Goal: Task Accomplishment & Management: Manage account settings

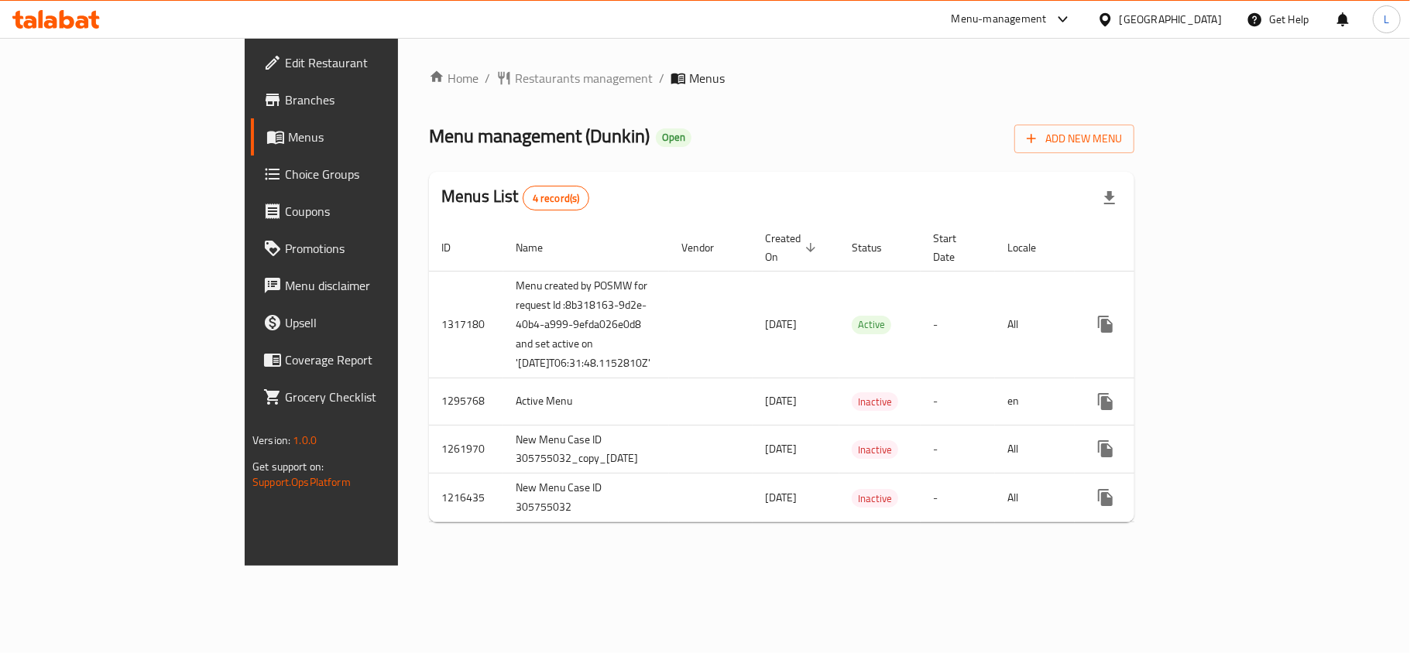
click at [285, 172] on span "Choice Groups" at bounding box center [376, 174] width 183 height 19
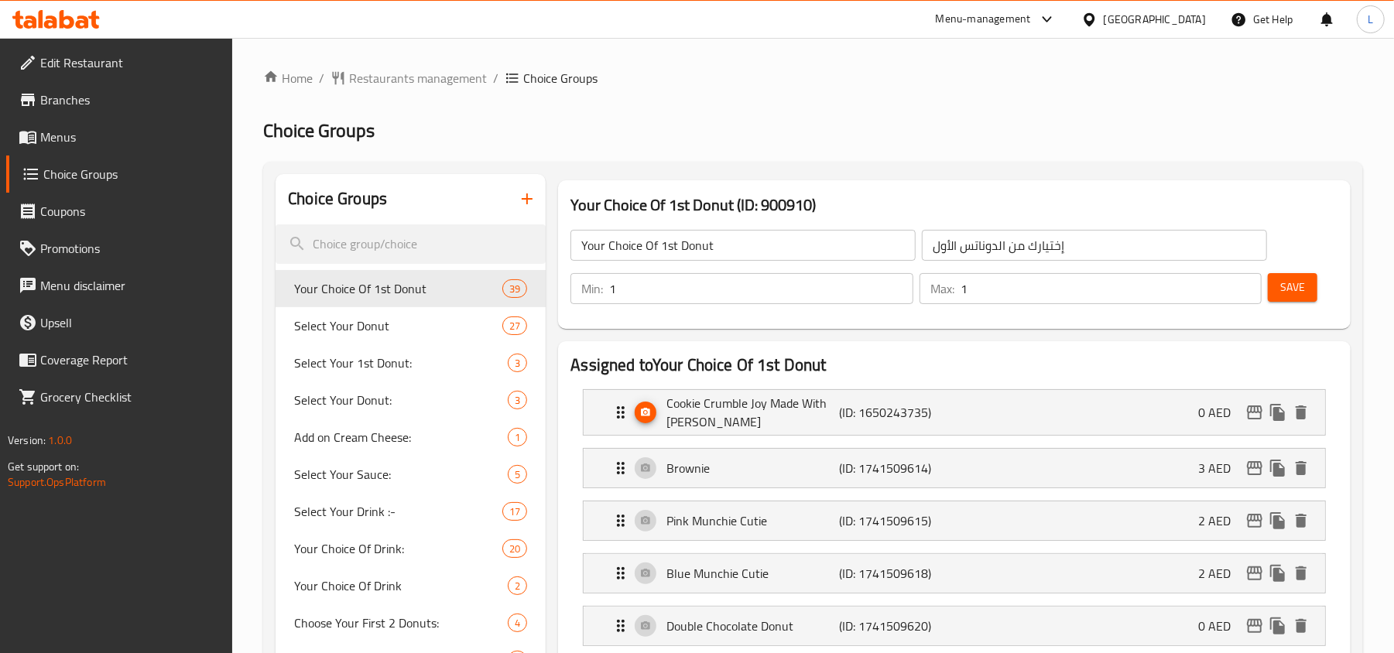
drag, startPoint x: 77, startPoint y: 125, endPoint x: 1259, endPoint y: 53, distance: 1183.7
click at [77, 125] on link "Menus" at bounding box center [119, 136] width 227 height 37
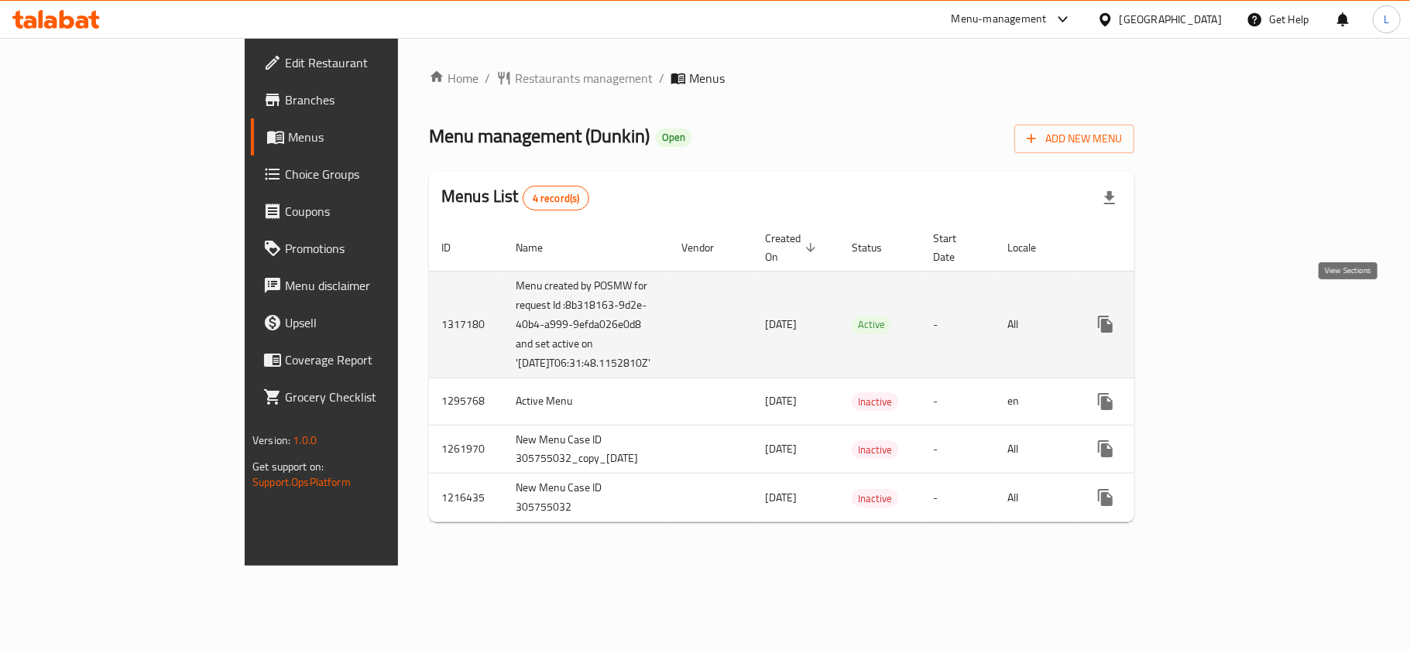
click at [1224, 317] on icon "enhanced table" at bounding box center [1217, 324] width 14 height 14
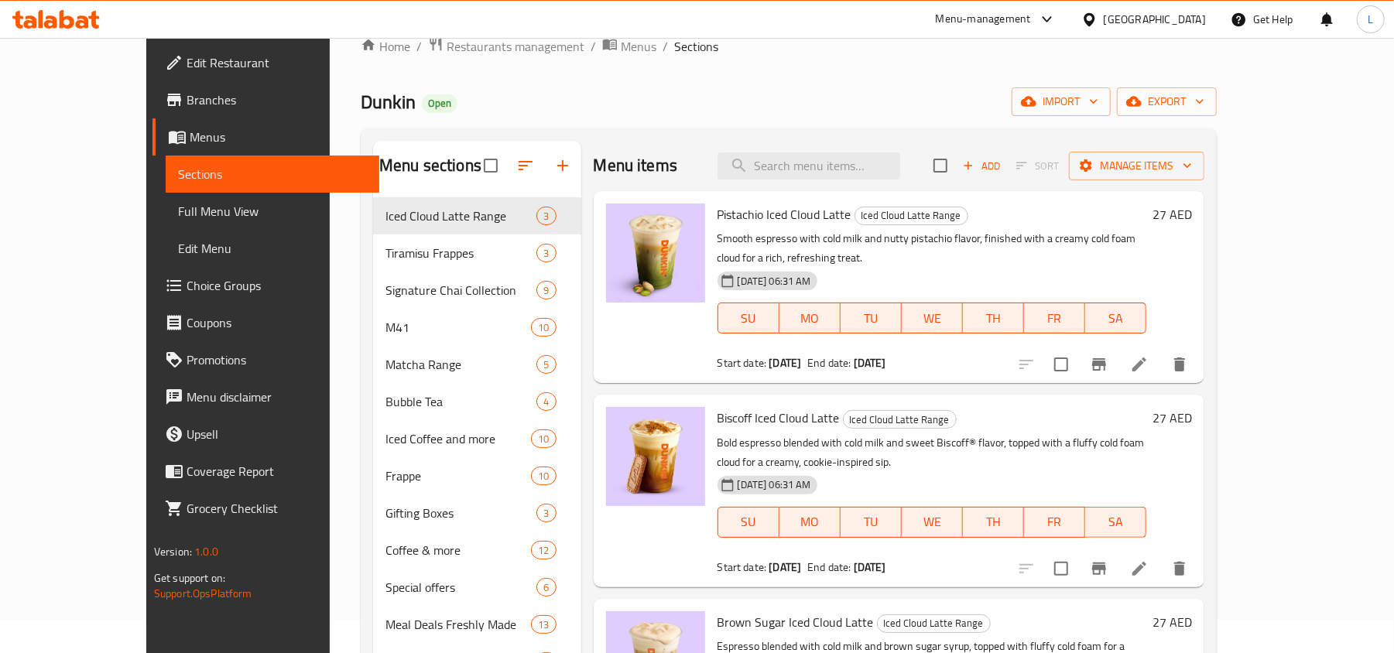
scroll to position [32, 0]
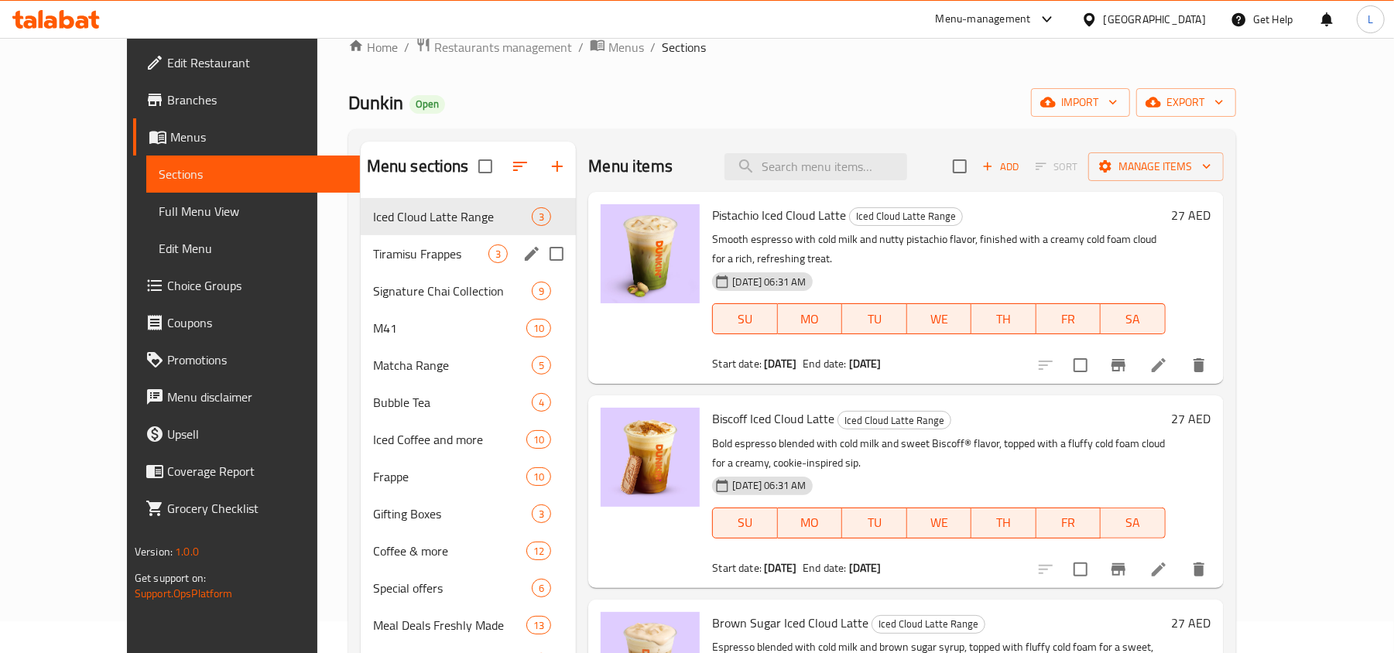
click at [392, 242] on div "Tiramisu Frappes 3" at bounding box center [469, 253] width 216 height 37
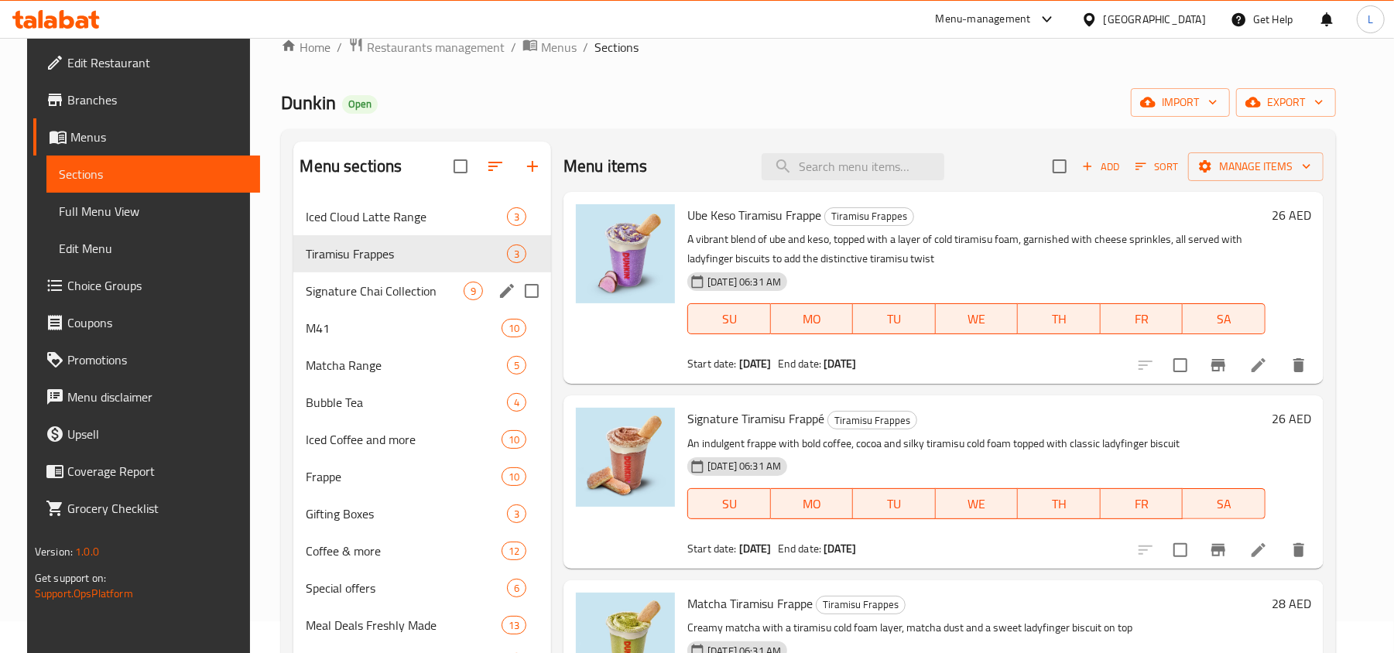
click at [412, 307] on div "Signature Chai Collection 9" at bounding box center [422, 291] width 258 height 37
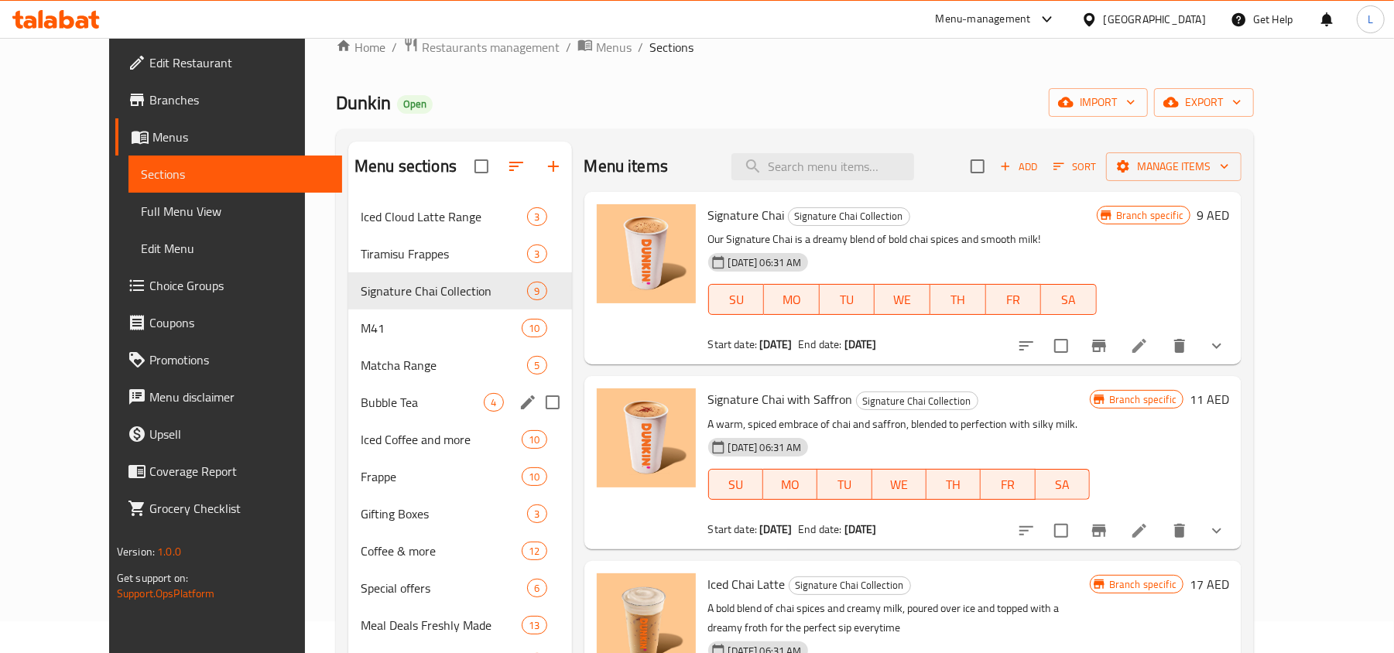
click at [419, 390] on div "Bubble Tea 4" at bounding box center [460, 402] width 224 height 37
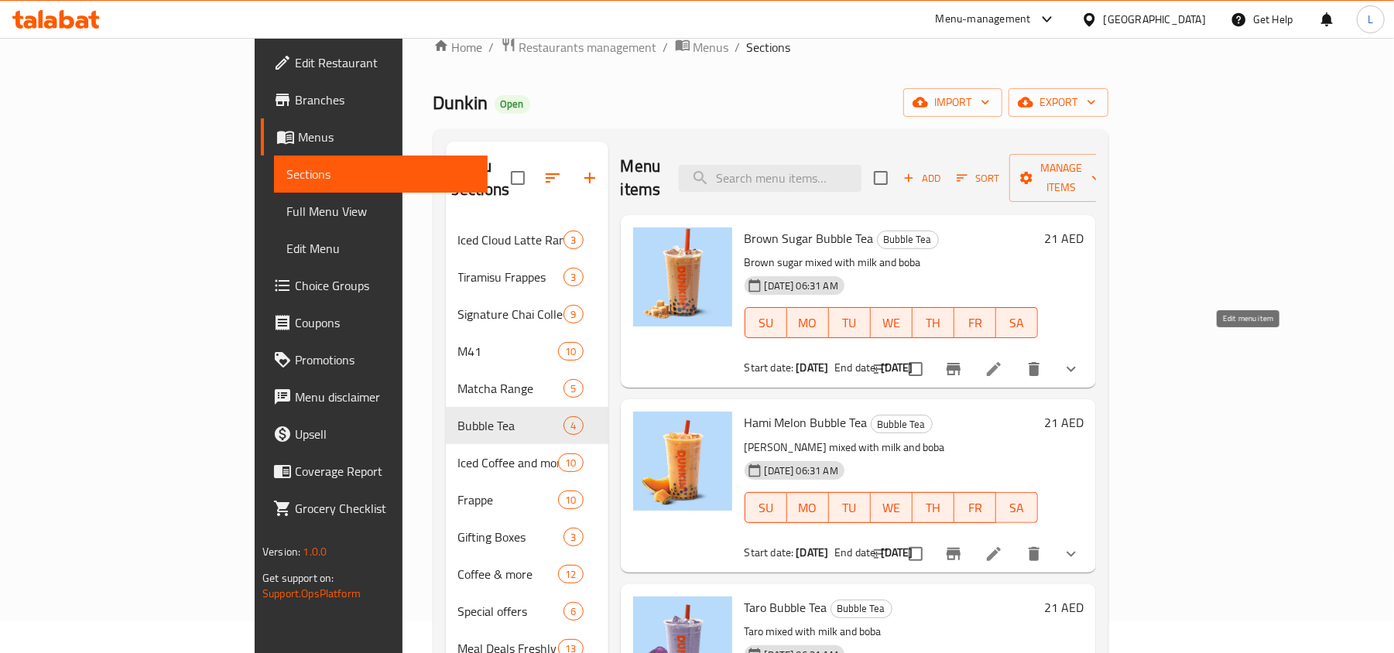
click at [1003, 360] on icon at bounding box center [994, 369] width 19 height 19
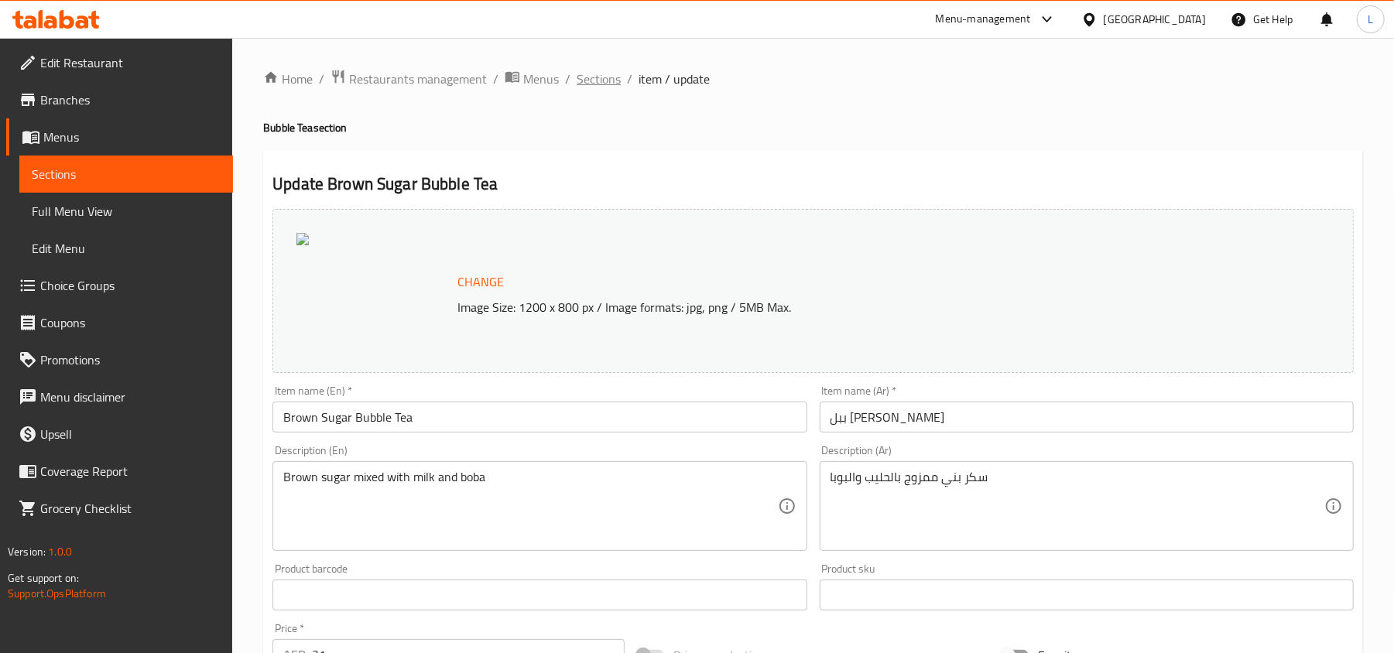
click at [599, 75] on span "Sections" at bounding box center [599, 79] width 44 height 19
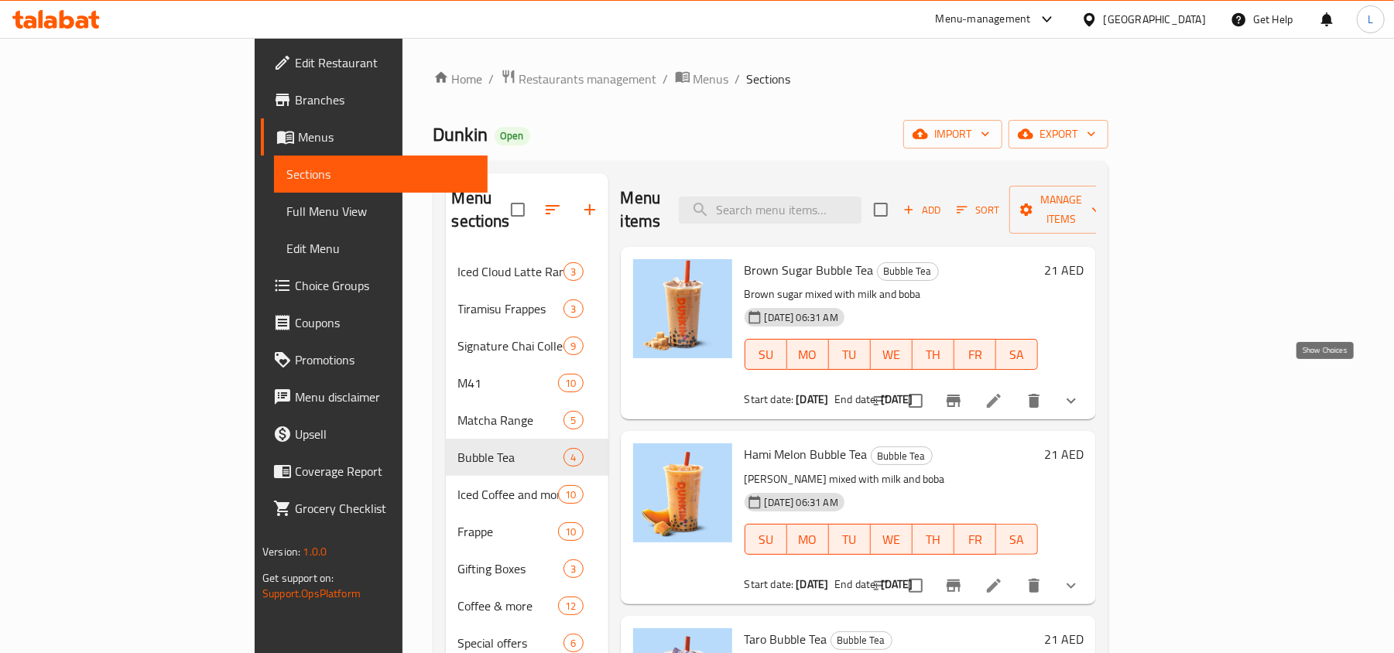
click at [1081, 392] on icon "show more" at bounding box center [1071, 401] width 19 height 19
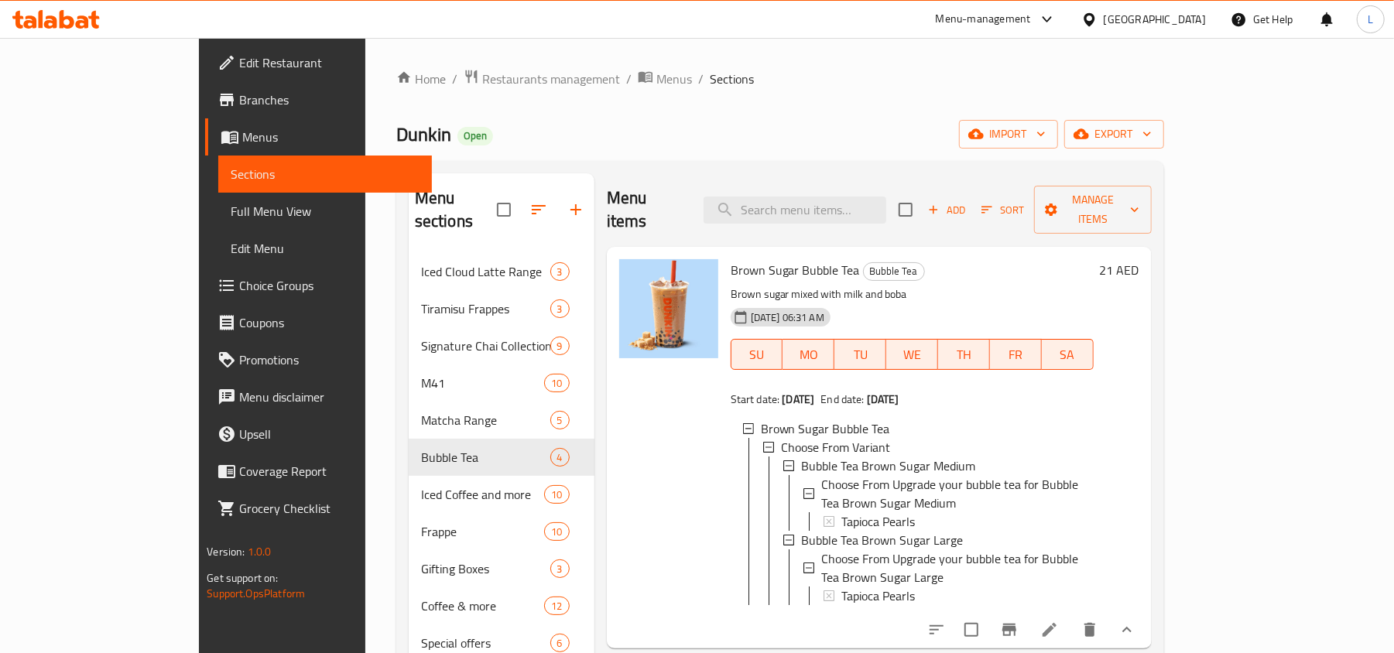
click at [1072, 616] on li at bounding box center [1049, 630] width 43 height 28
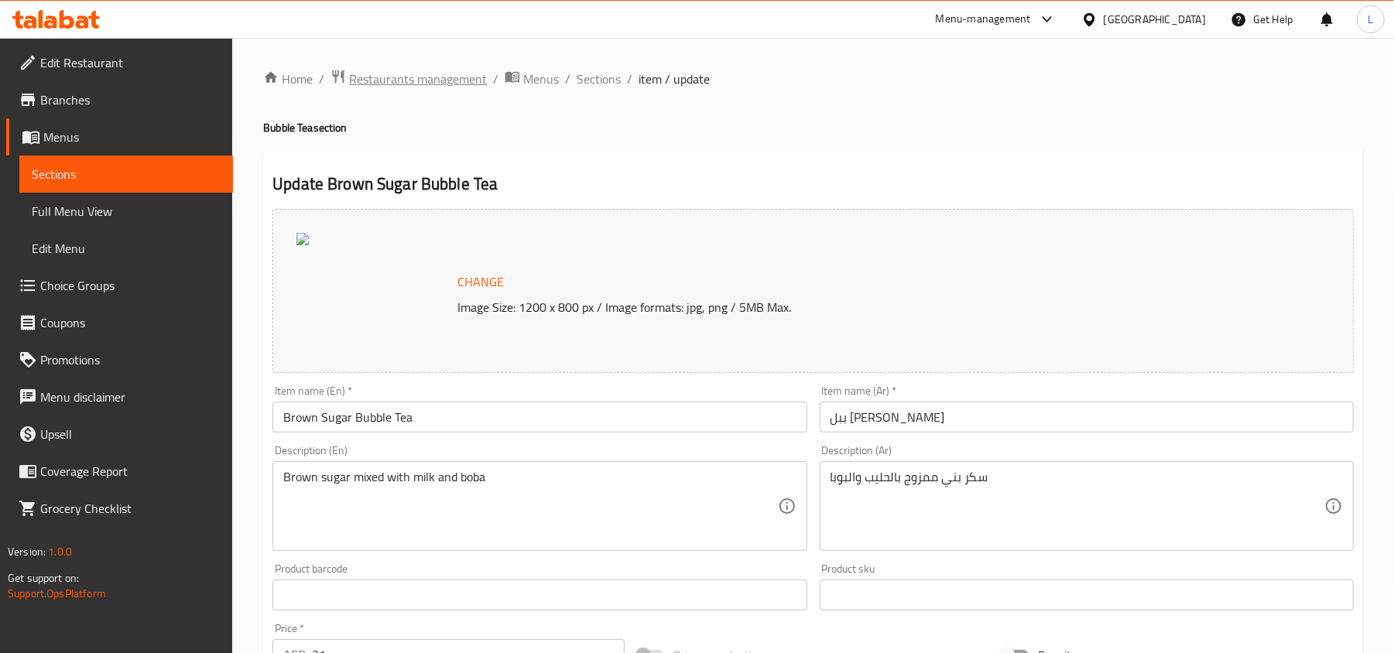
click at [416, 82] on span "Restaurants management" at bounding box center [418, 79] width 138 height 19
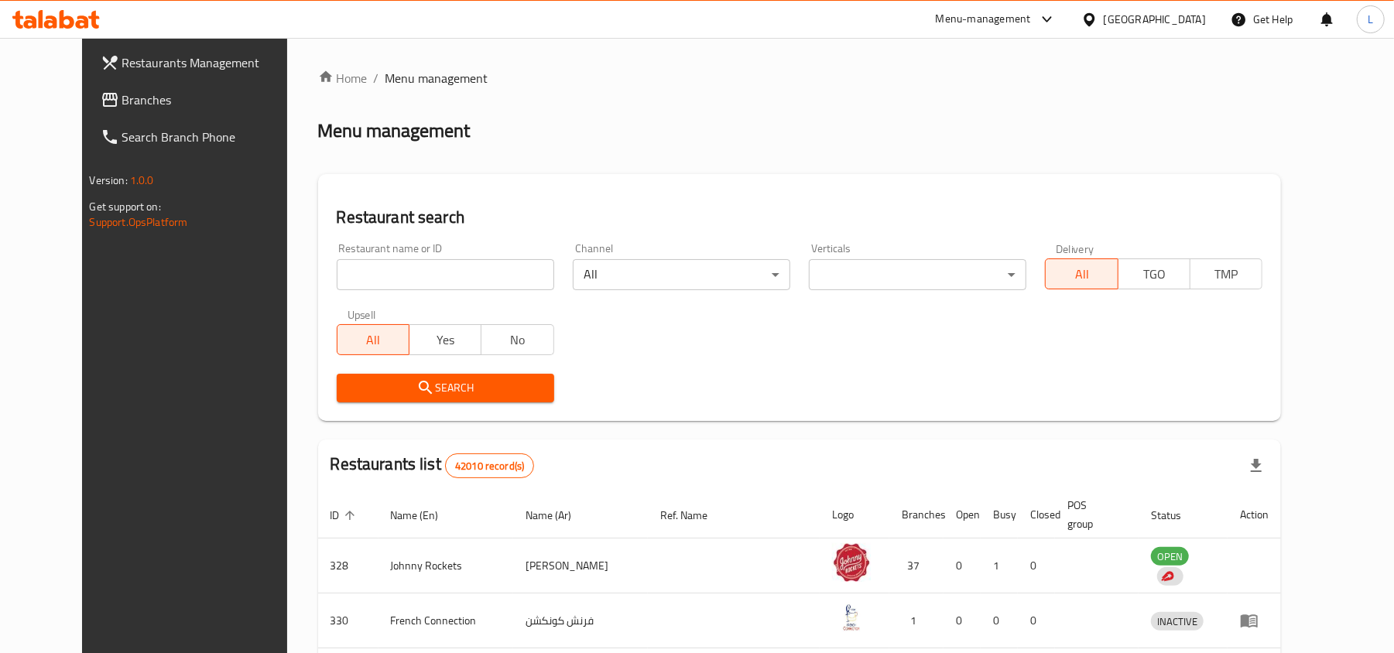
click at [354, 276] on input "search" at bounding box center [446, 274] width 218 height 31
paste input "10062"
type input "10062"
click at [372, 392] on span "Search" at bounding box center [445, 388] width 193 height 19
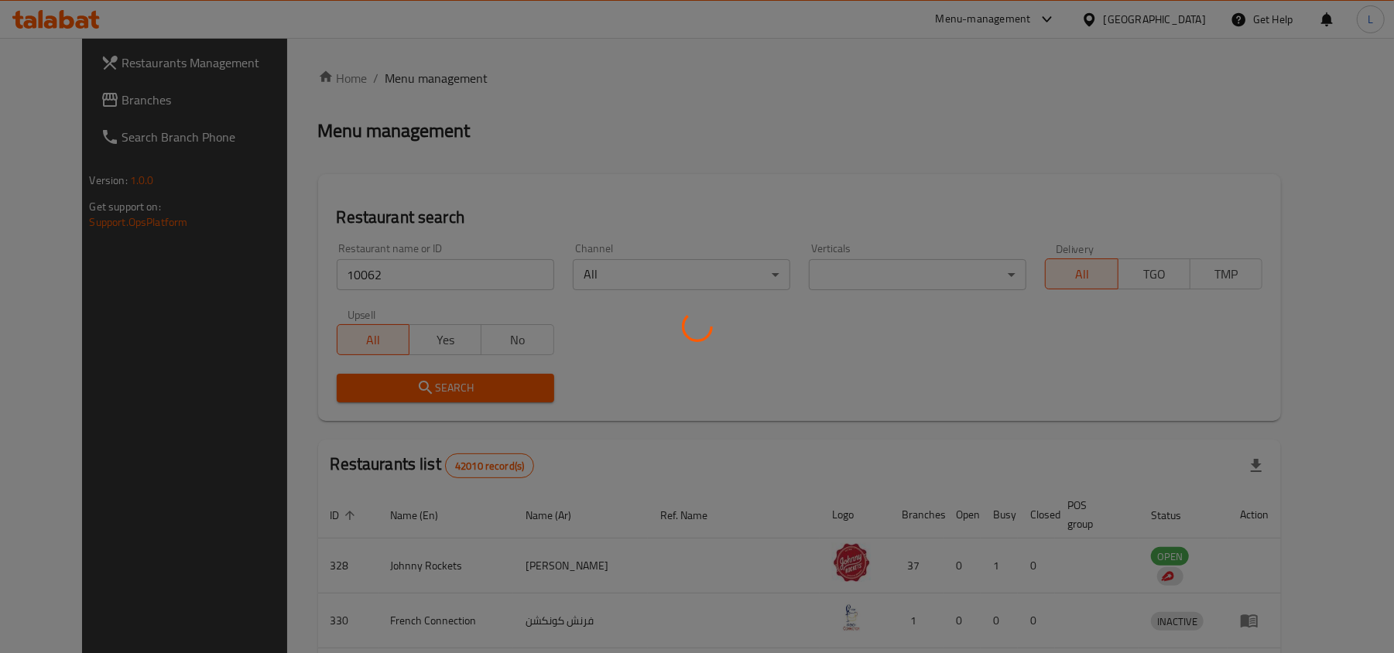
scroll to position [8, 0]
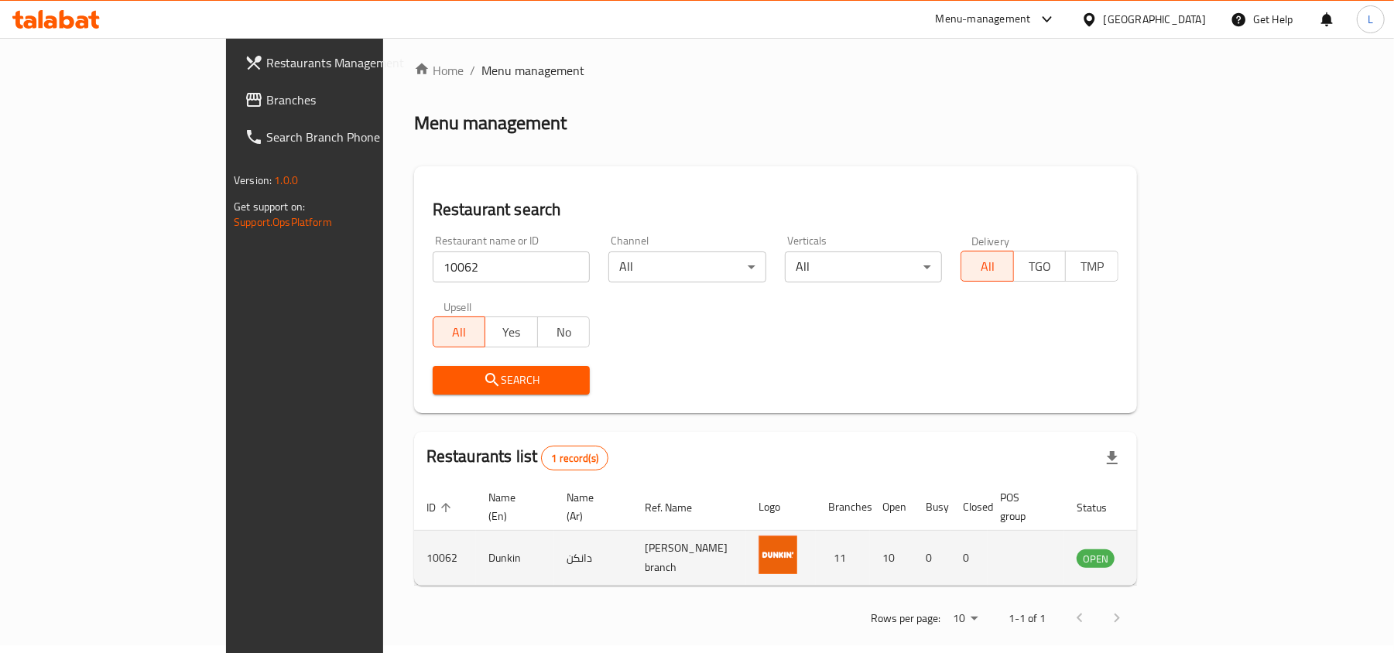
click at [1177, 549] on icon "enhanced table" at bounding box center [1167, 558] width 19 height 19
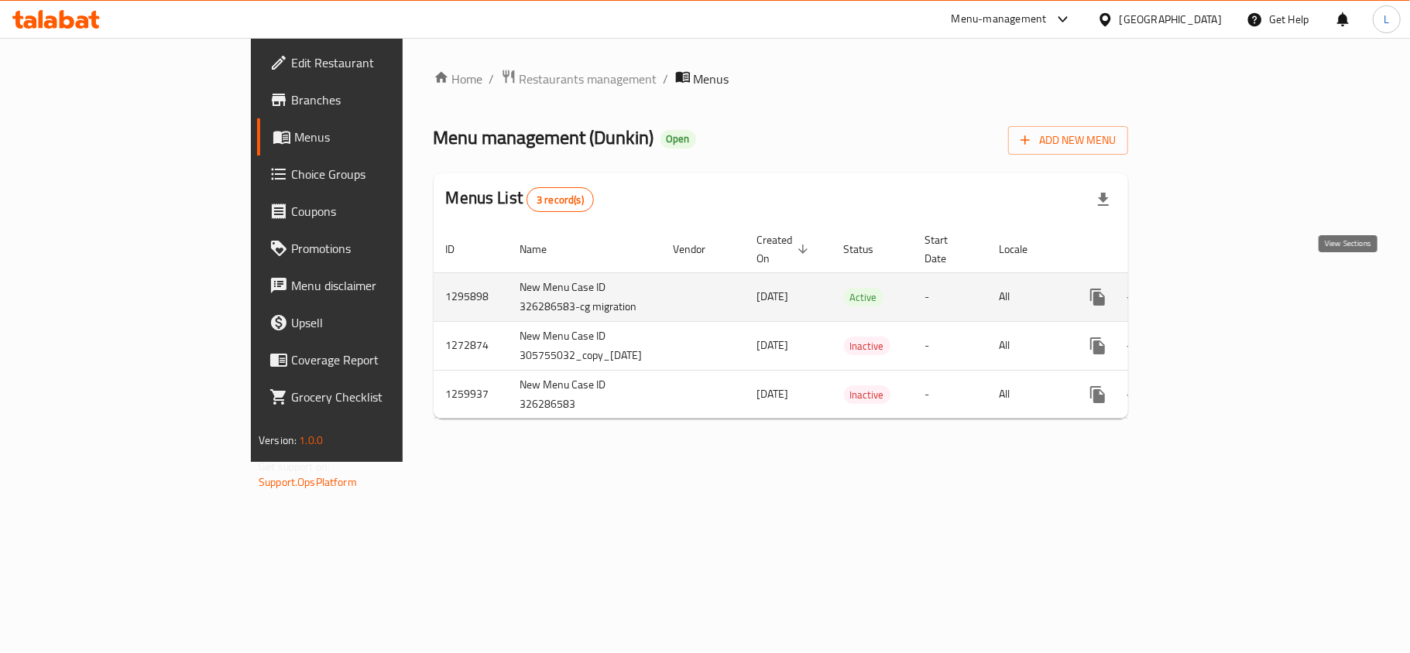
click at [1219, 288] on icon "enhanced table" at bounding box center [1209, 297] width 19 height 19
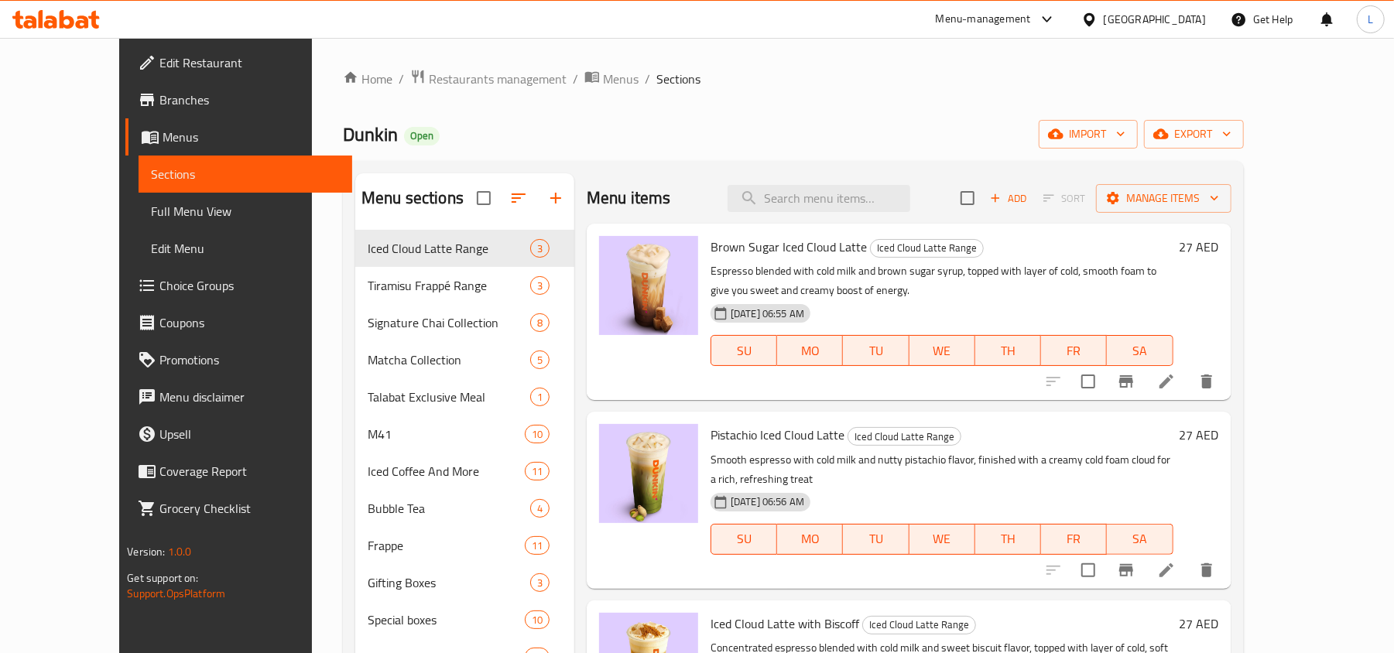
click at [159, 289] on span "Choice Groups" at bounding box center [249, 285] width 180 height 19
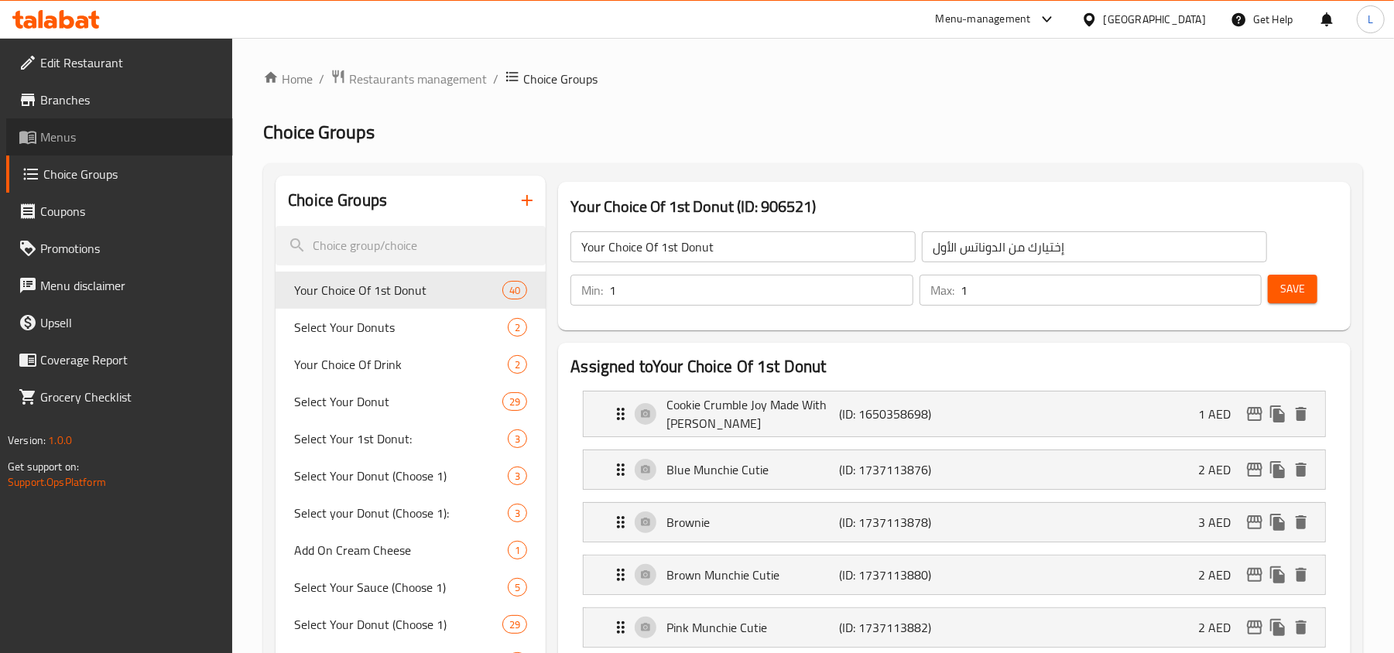
click at [57, 146] on span "Menus" at bounding box center [130, 137] width 180 height 19
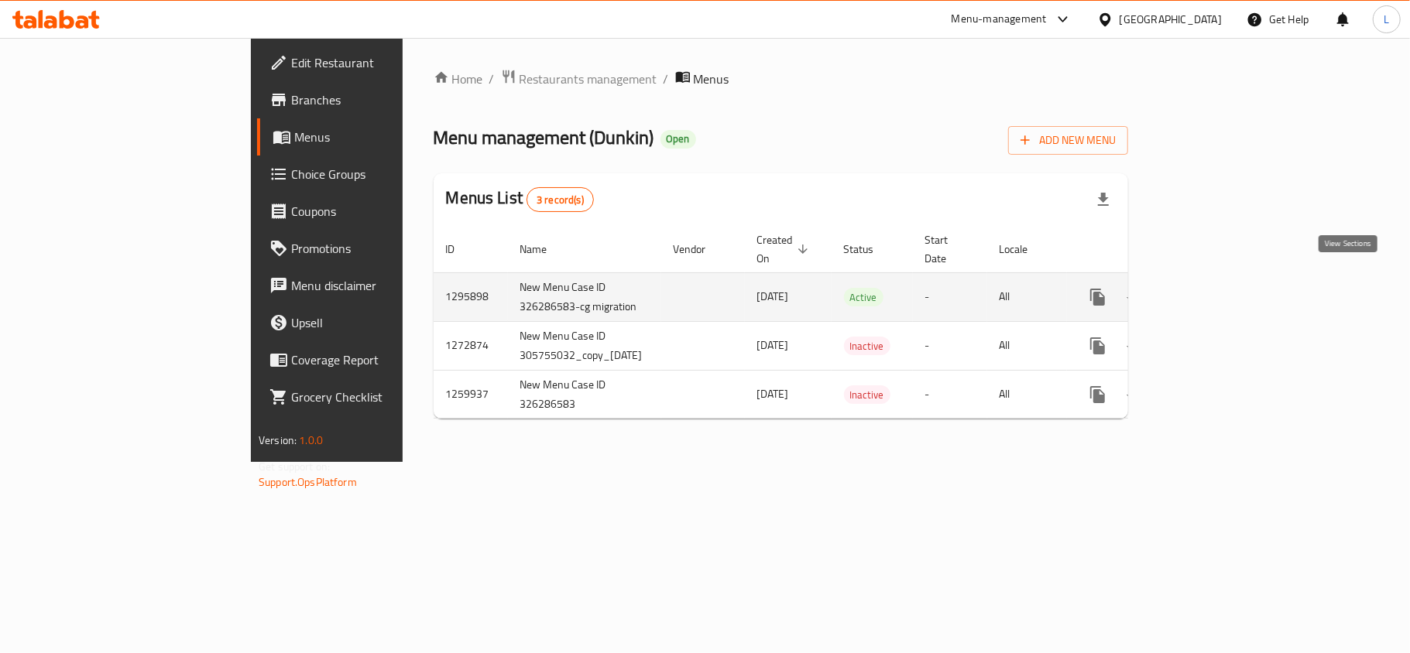
click at [1219, 288] on icon "enhanced table" at bounding box center [1209, 297] width 19 height 19
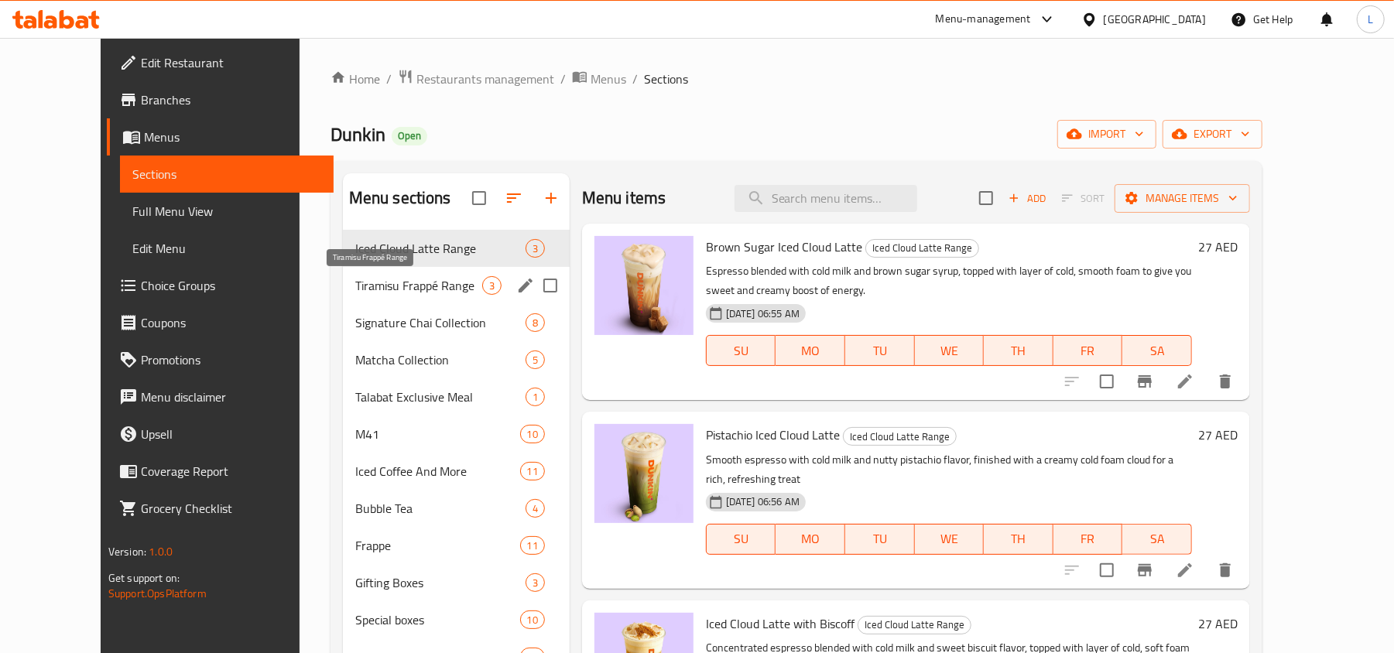
click at [355, 288] on span "Tiramisu Frappé Range" at bounding box center [418, 285] width 127 height 19
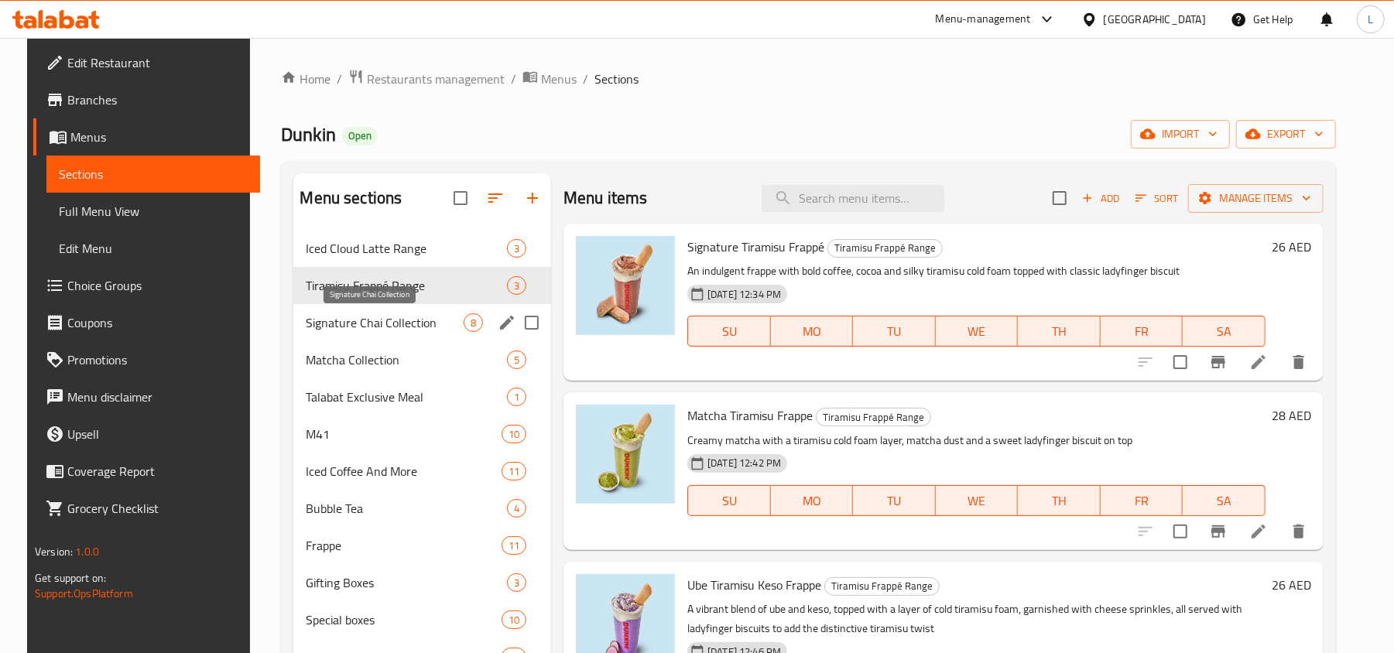
click at [410, 327] on span "Signature Chai Collection" at bounding box center [385, 323] width 158 height 19
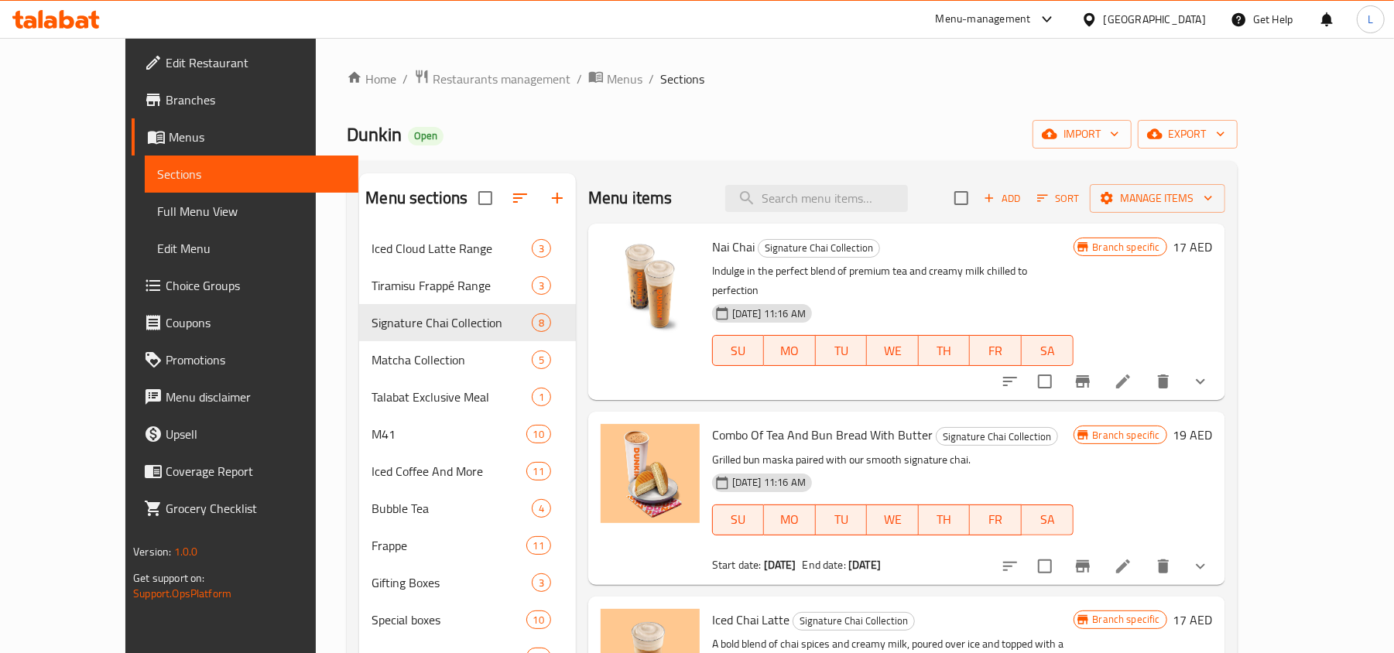
click at [1133, 372] on icon at bounding box center [1123, 381] width 19 height 19
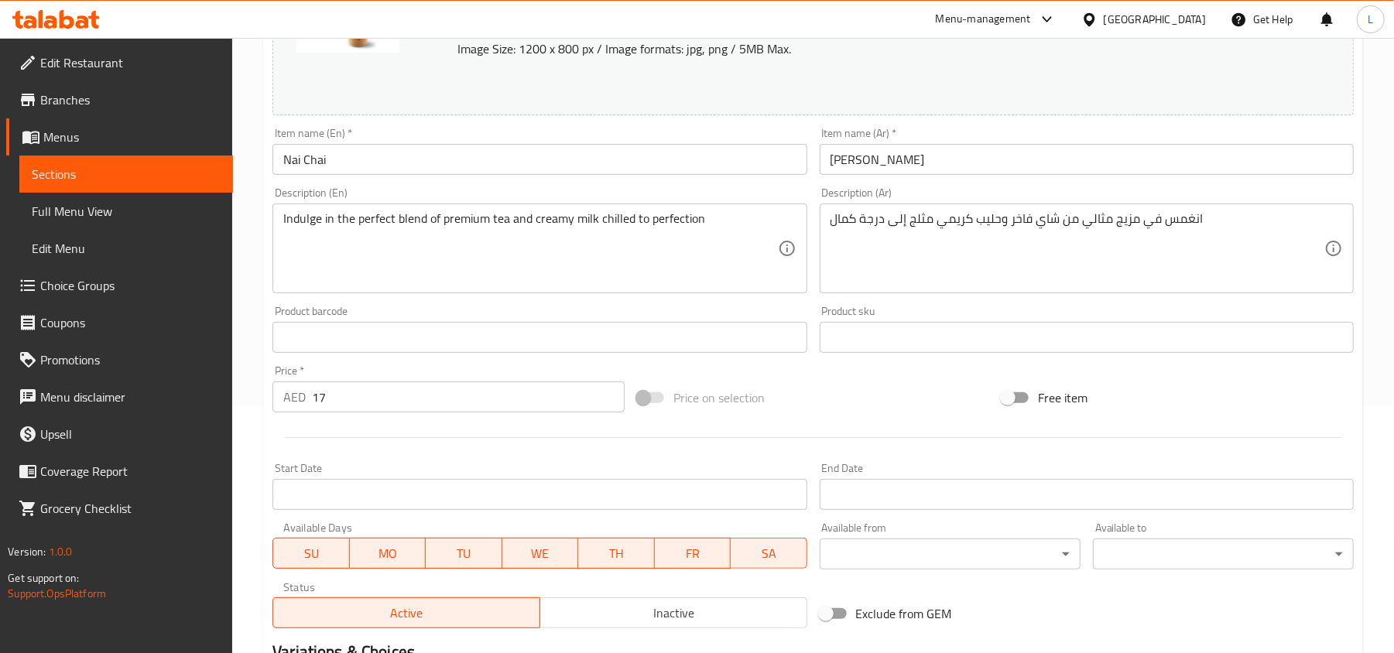
scroll to position [478, 0]
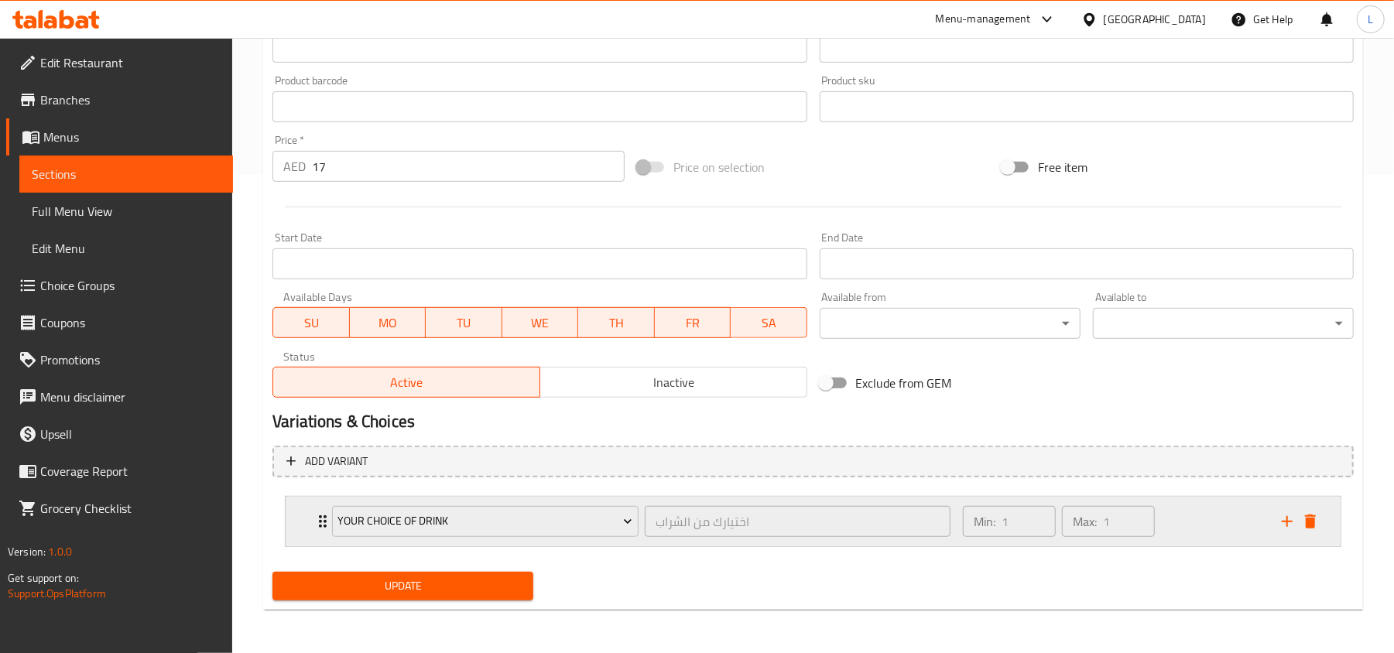
click at [1223, 513] on div "Min: 1 ​ Max: 1 ​" at bounding box center [1113, 522] width 319 height 50
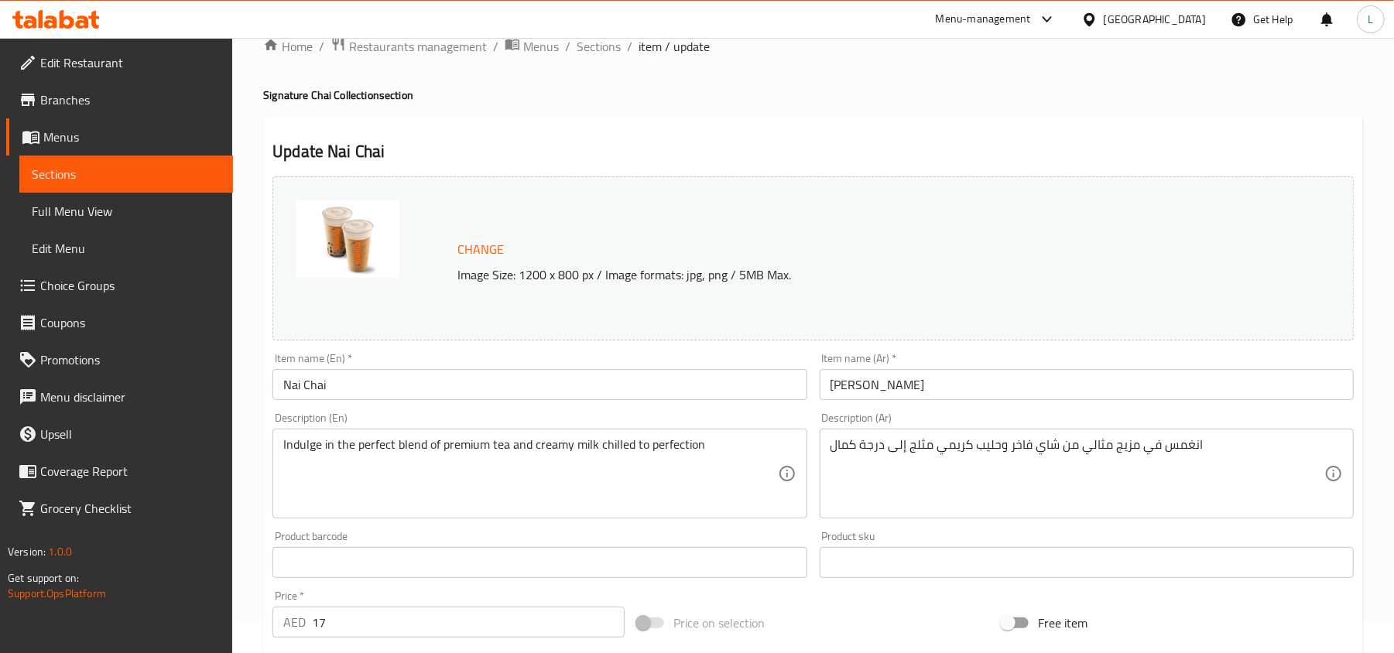
scroll to position [0, 0]
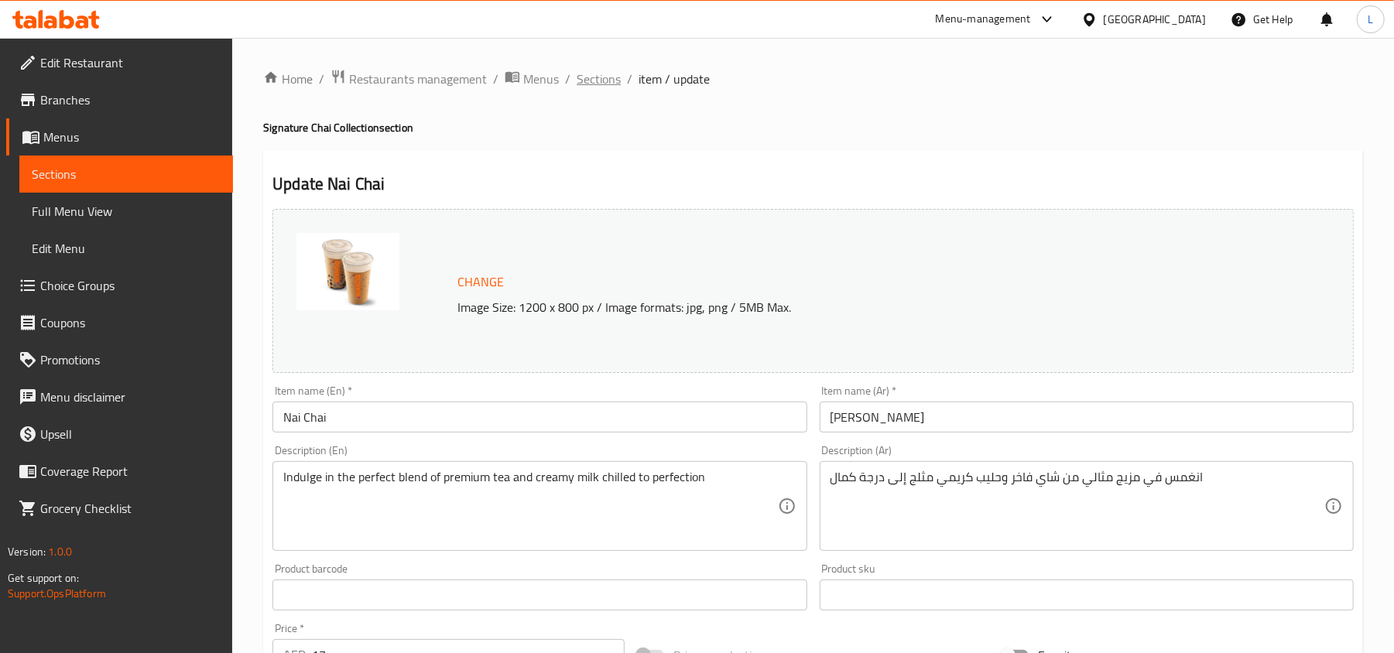
click at [601, 84] on span "Sections" at bounding box center [599, 79] width 44 height 19
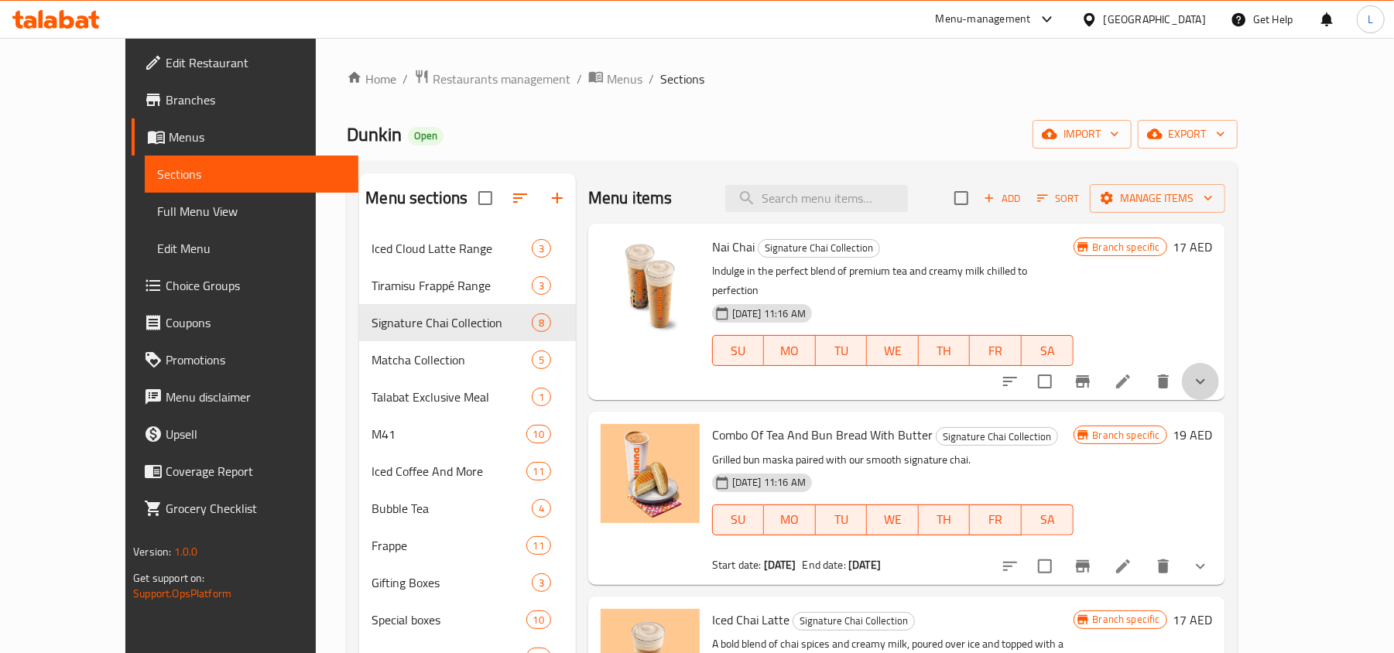
click at [1219, 363] on button "show more" at bounding box center [1200, 381] width 37 height 37
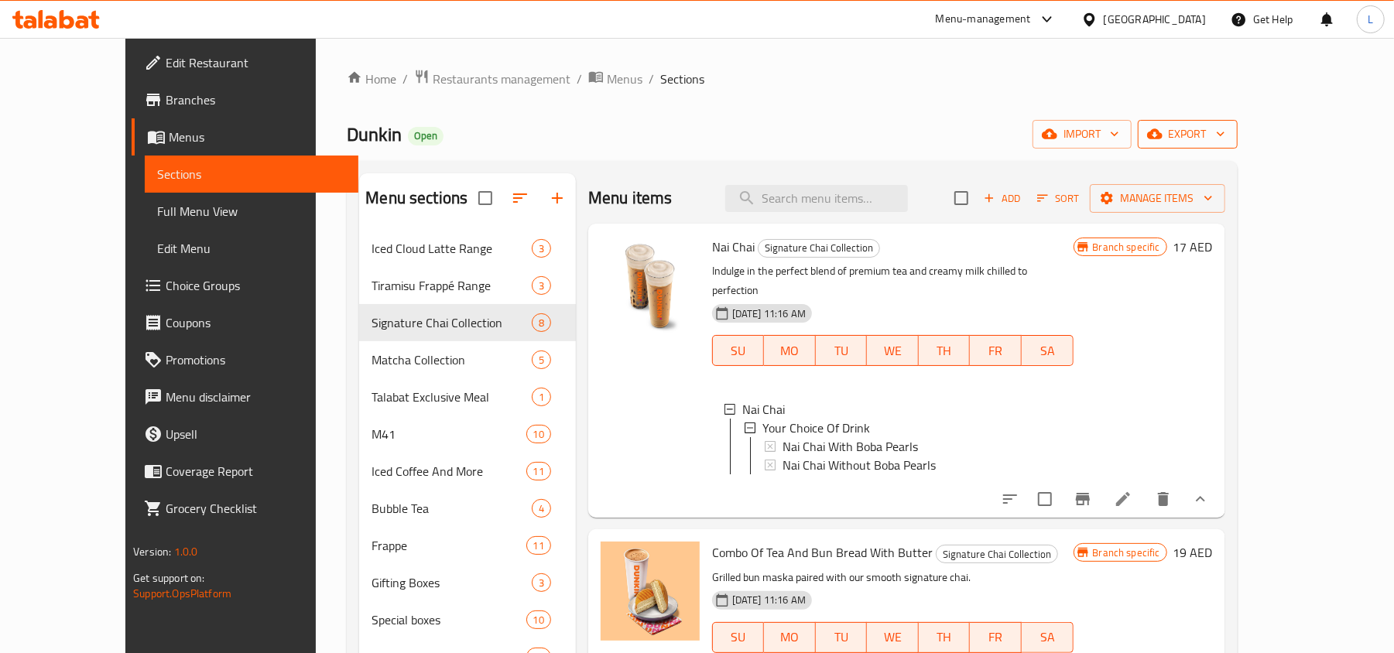
click at [1226, 135] on span "export" at bounding box center [1188, 134] width 75 height 19
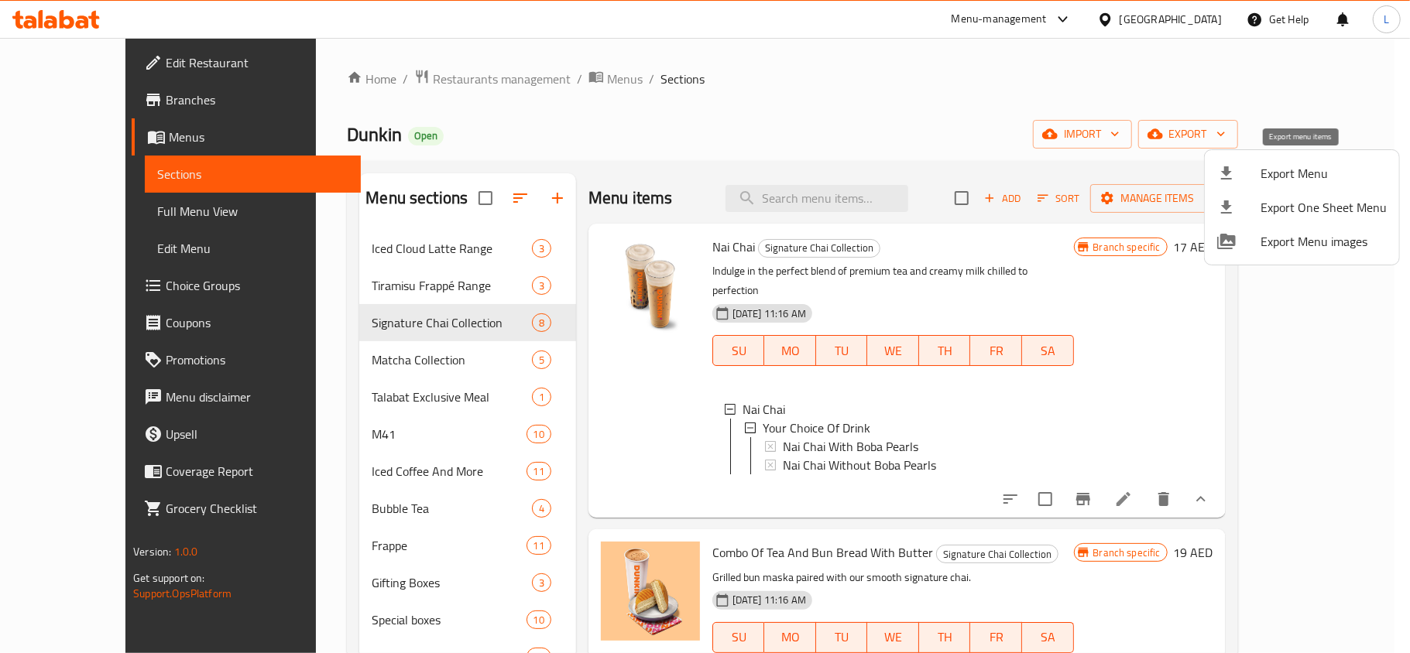
click at [1292, 177] on span "Export Menu" at bounding box center [1323, 173] width 126 height 19
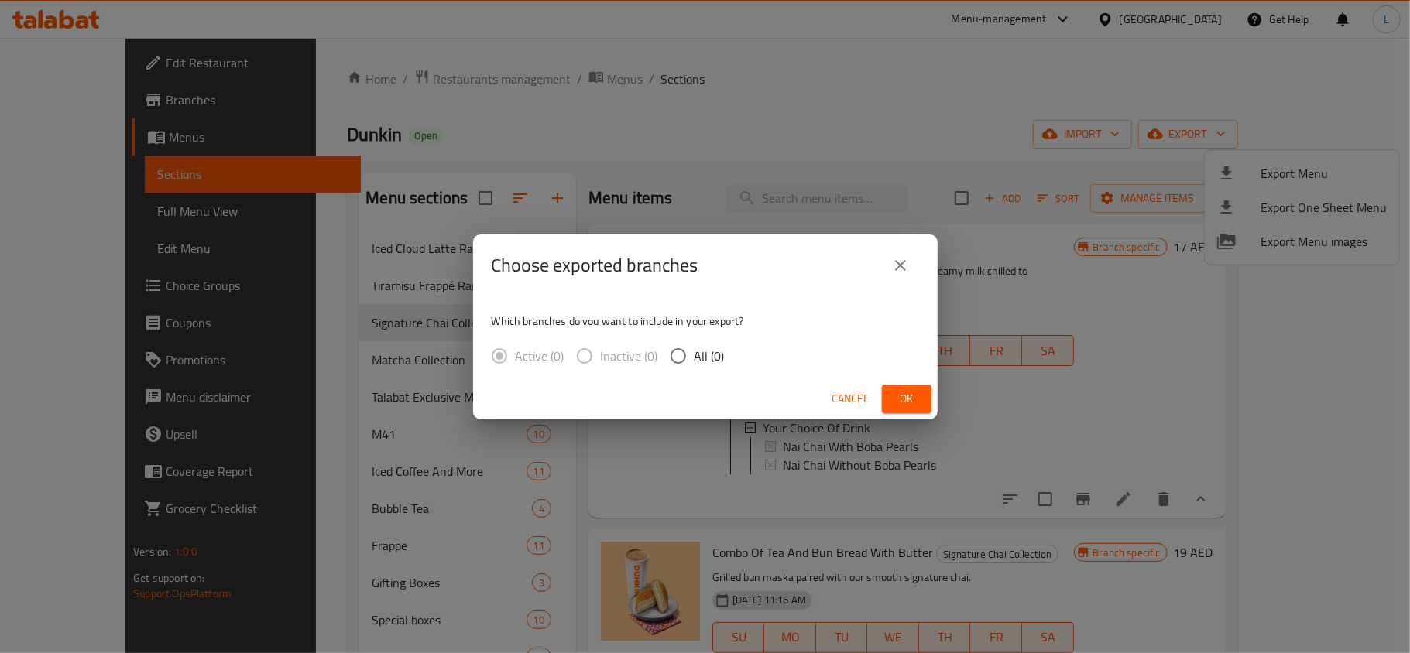
click at [911, 392] on span "Ok" at bounding box center [906, 398] width 25 height 19
click at [674, 357] on input "All (0)" at bounding box center [678, 356] width 33 height 33
radio input "true"
click at [904, 254] on button "close" at bounding box center [900, 265] width 37 height 37
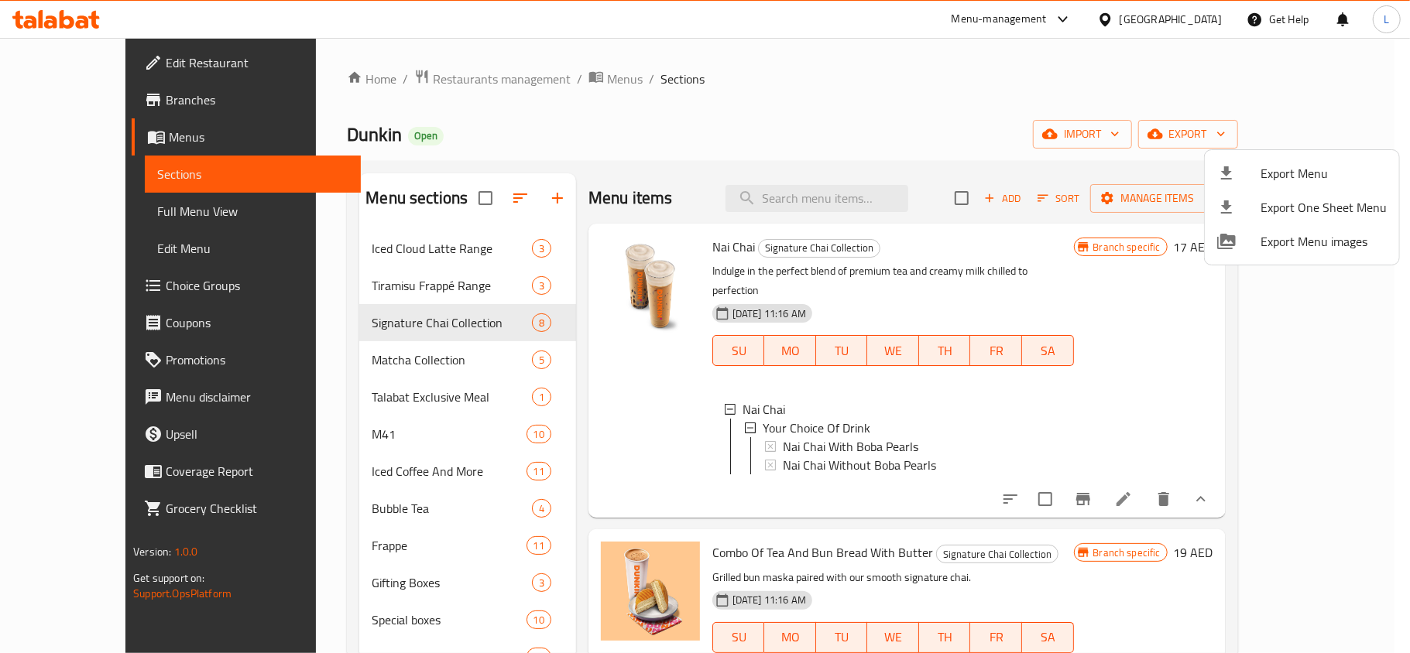
click at [845, 84] on div at bounding box center [705, 326] width 1410 height 653
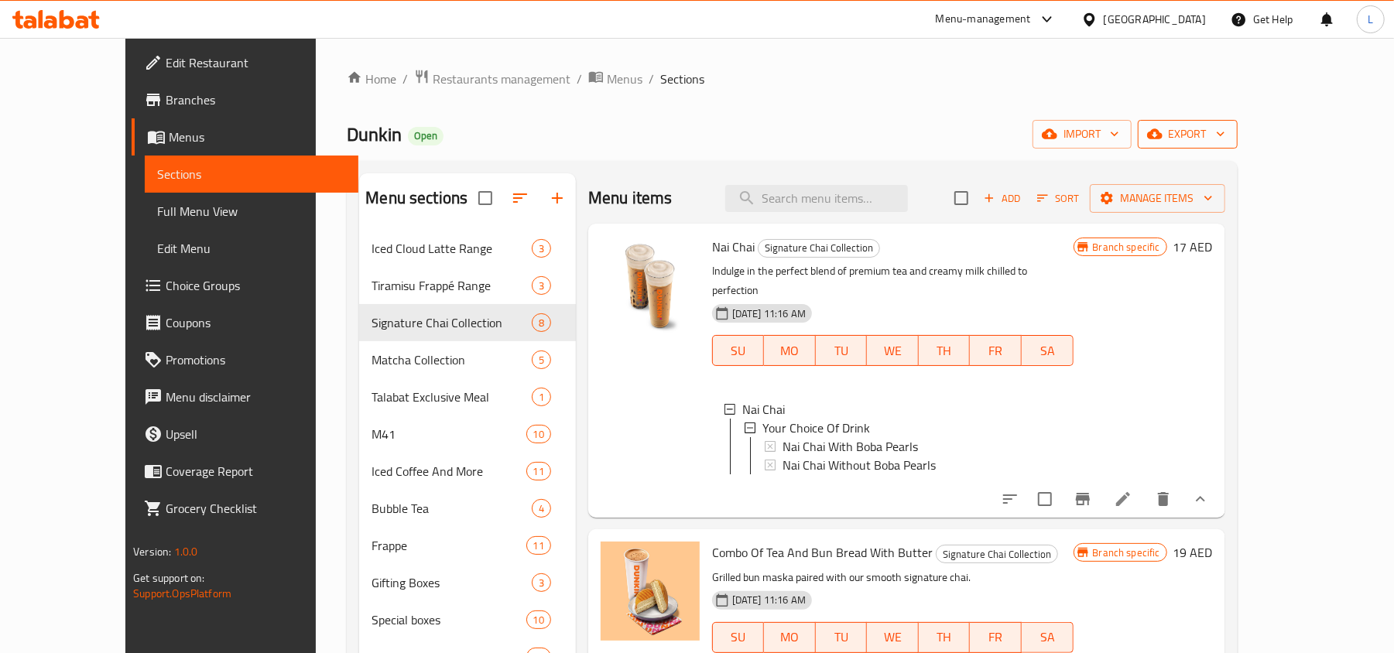
click at [1226, 140] on span "export" at bounding box center [1188, 134] width 75 height 19
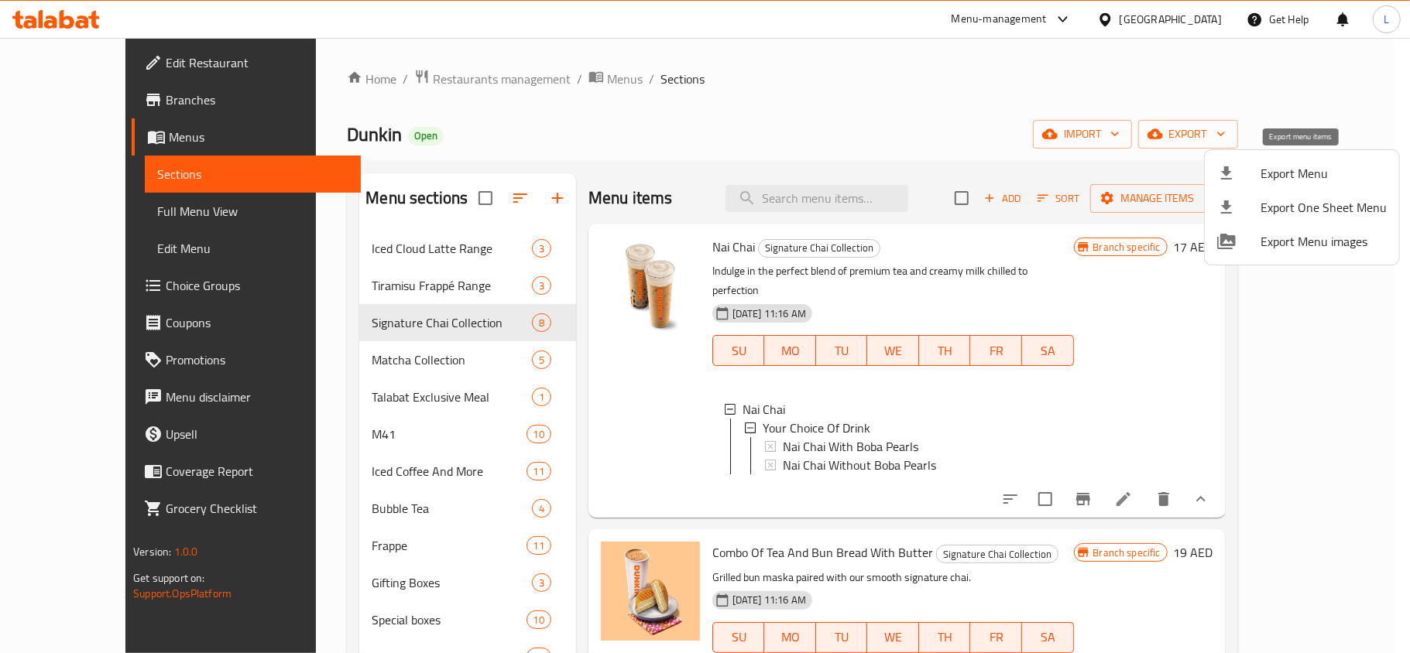
click at [1296, 173] on span "Export Menu" at bounding box center [1323, 173] width 126 height 19
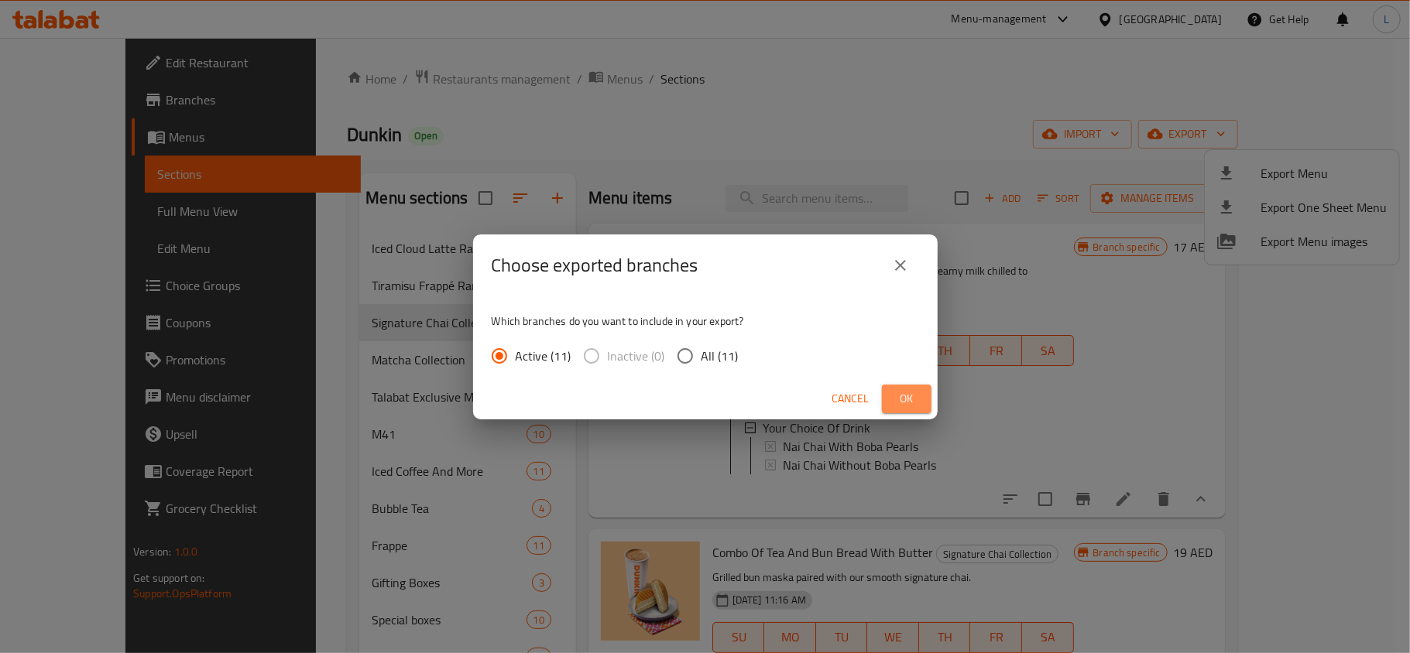
click at [907, 398] on span "Ok" at bounding box center [906, 398] width 25 height 19
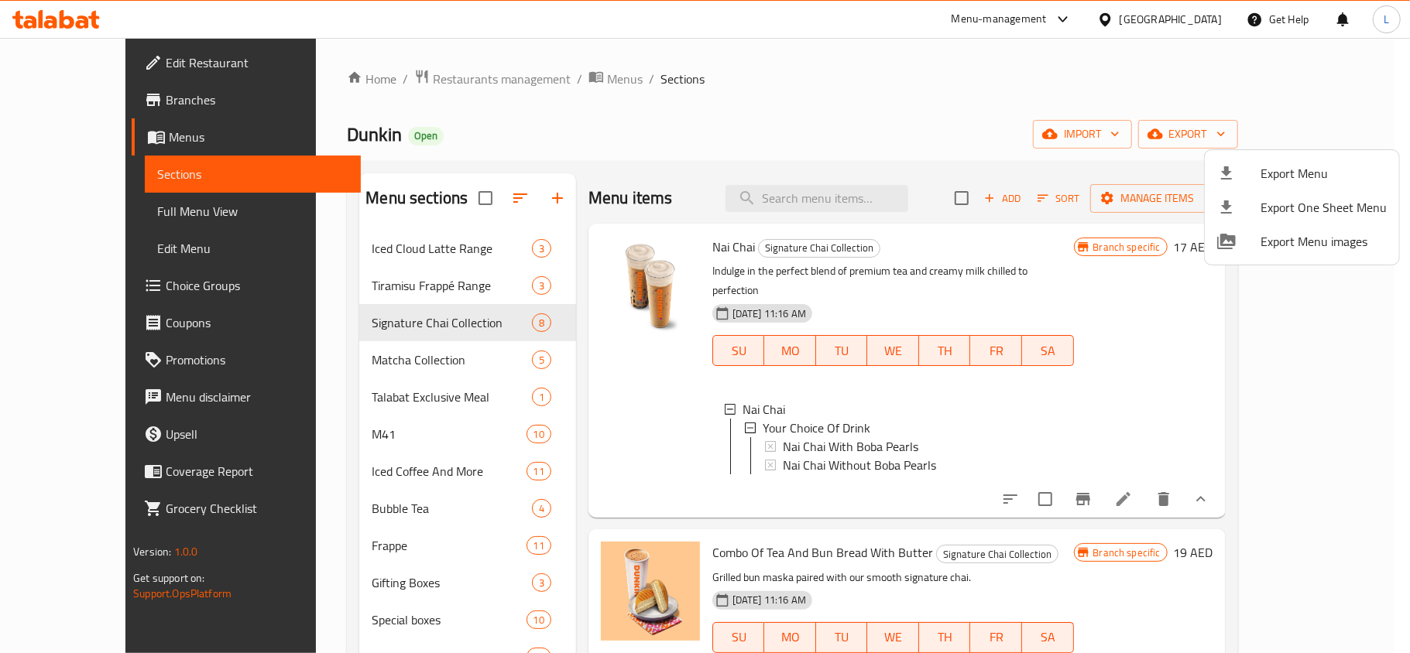
click at [718, 82] on div at bounding box center [705, 326] width 1410 height 653
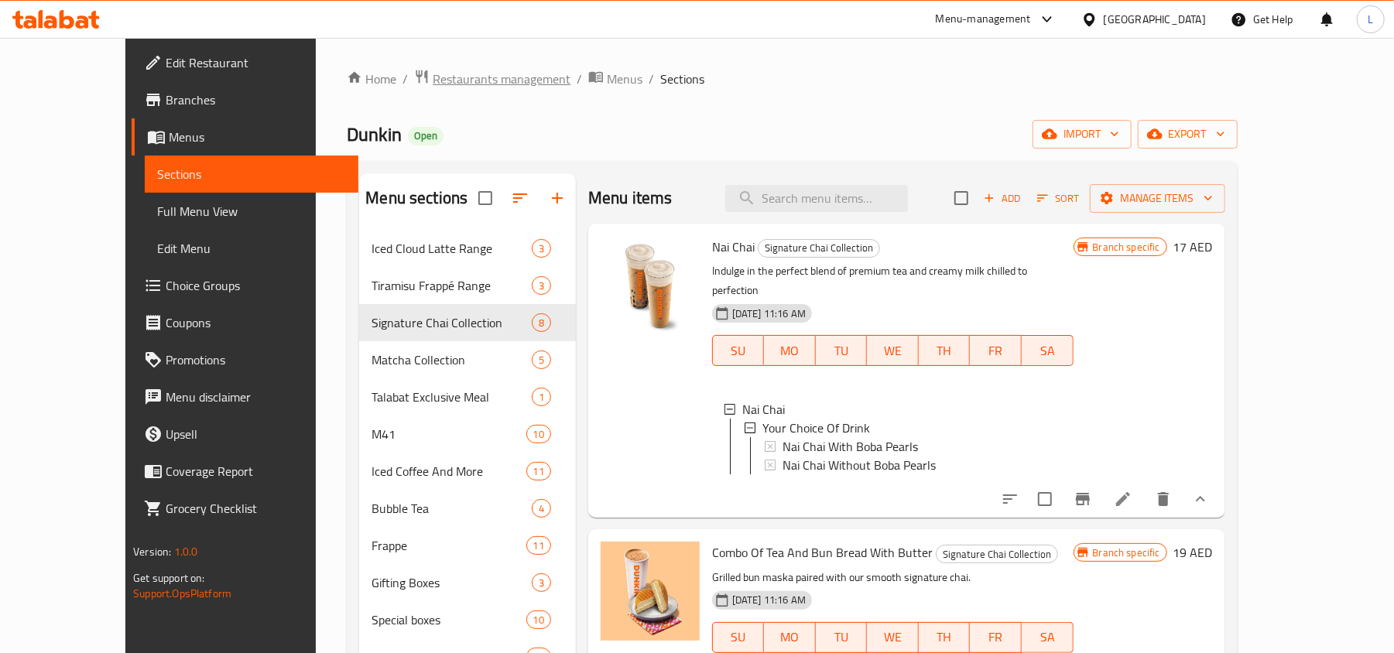
click at [433, 81] on span "Restaurants management" at bounding box center [502, 79] width 138 height 19
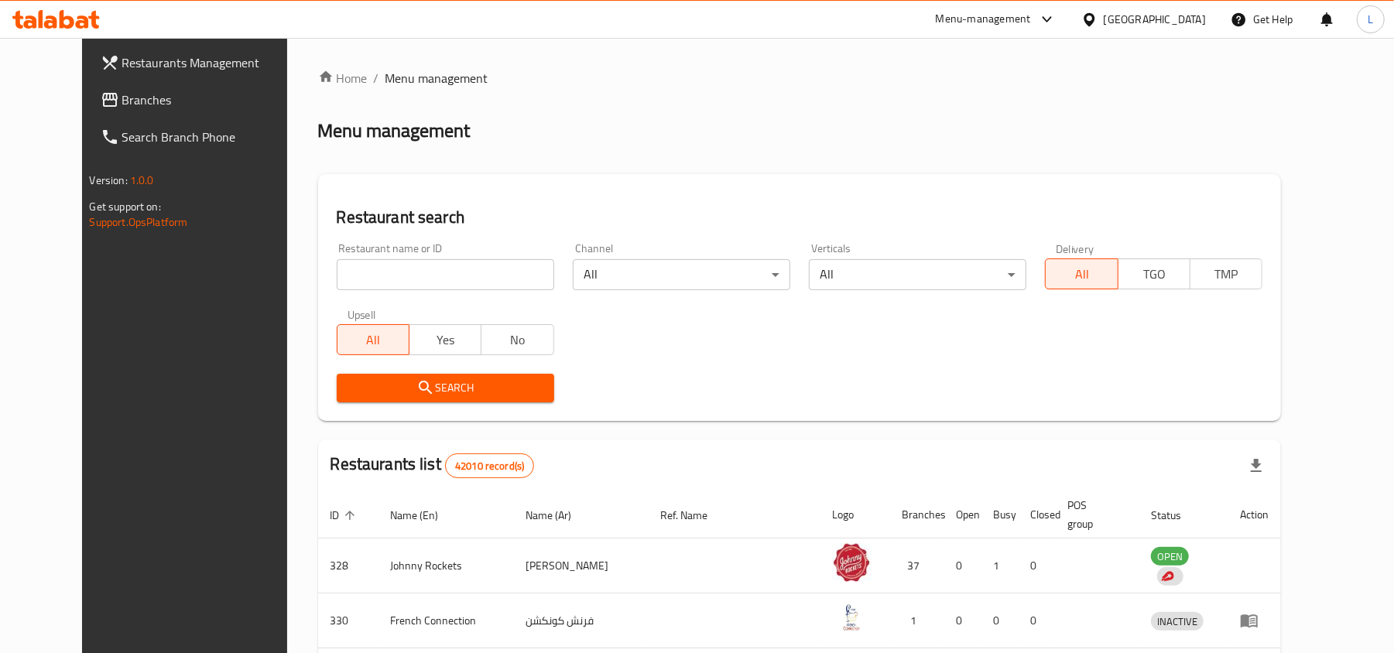
click at [389, 271] on input "search" at bounding box center [446, 274] width 218 height 31
paste input "10465"
type input "10465"
click at [369, 389] on span "Search" at bounding box center [445, 388] width 193 height 19
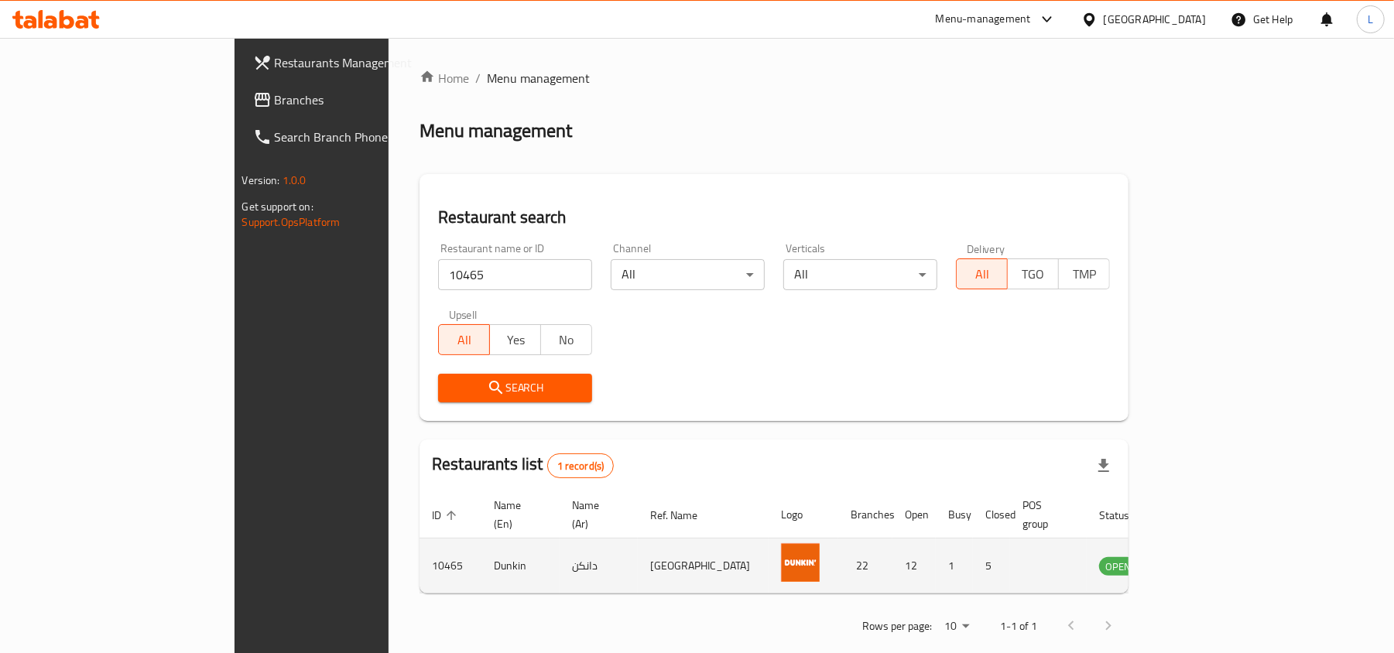
click at [1199, 557] on icon "enhanced table" at bounding box center [1190, 566] width 19 height 19
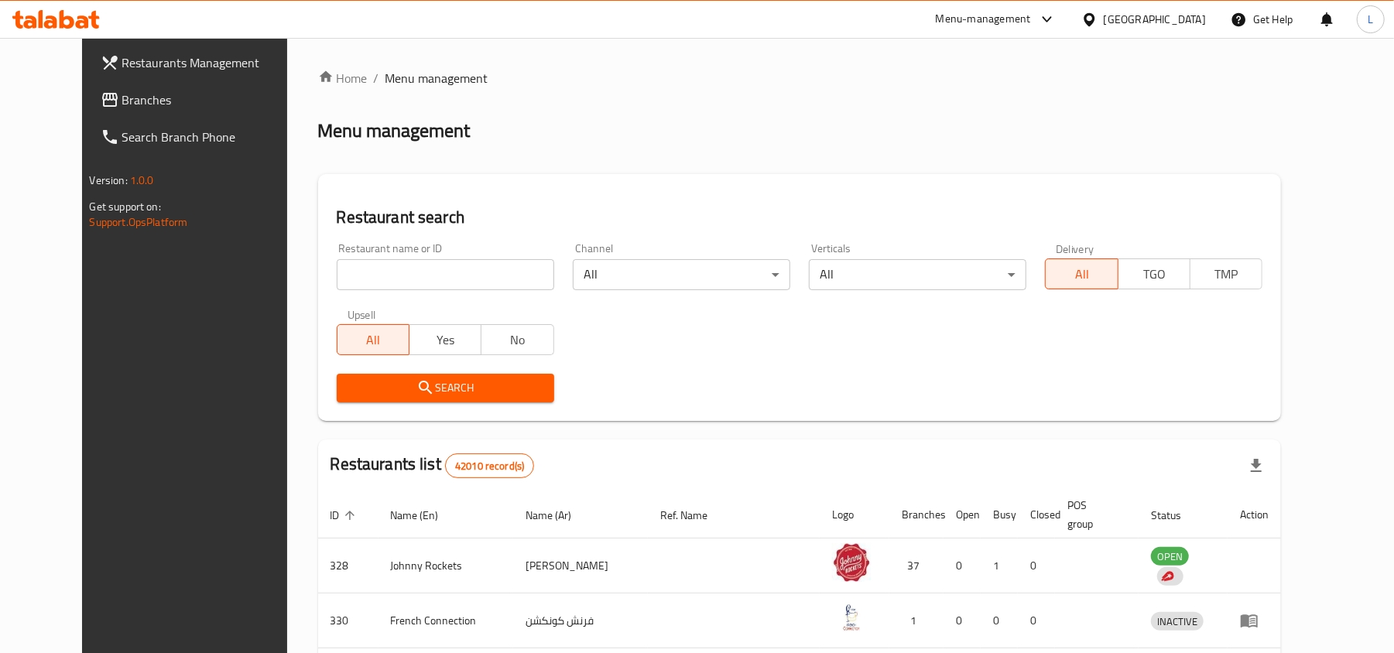
click at [461, 277] on input "search" at bounding box center [446, 274] width 218 height 31
paste input "10465"
type input "10465"
click at [432, 387] on span "Search" at bounding box center [445, 388] width 193 height 19
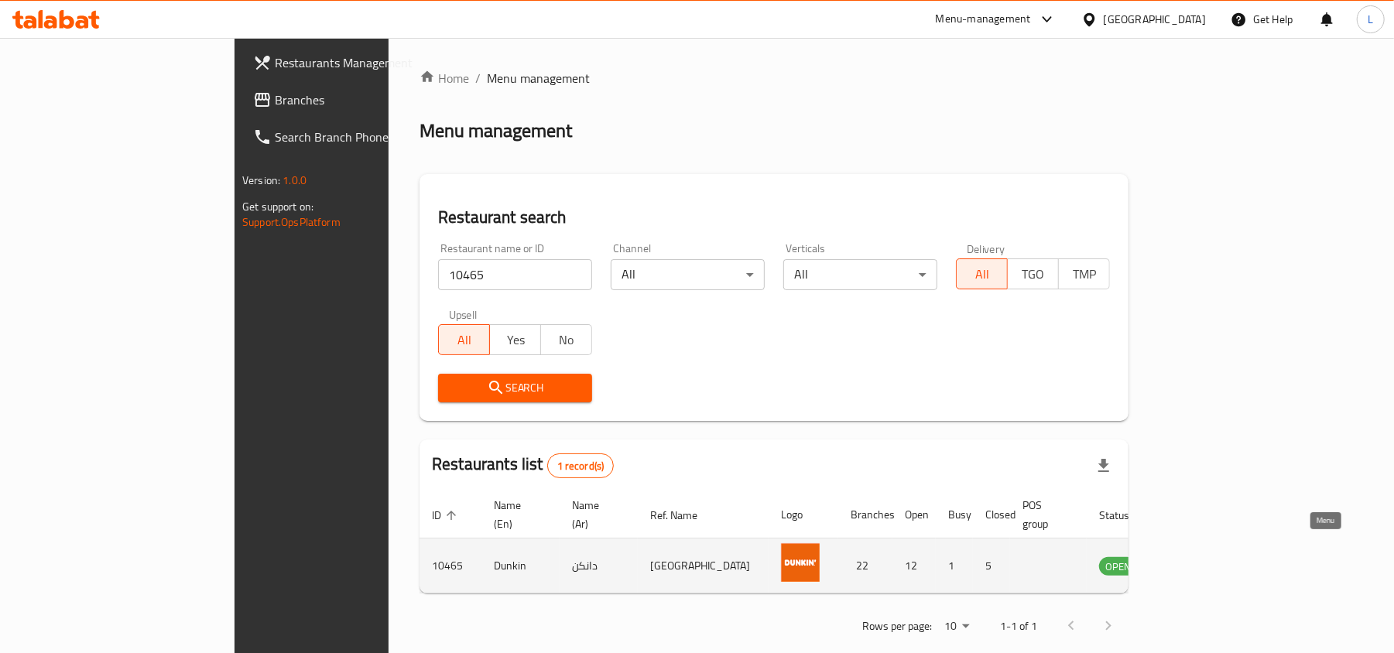
click at [1209, 557] on link "enhanced table" at bounding box center [1195, 566] width 29 height 19
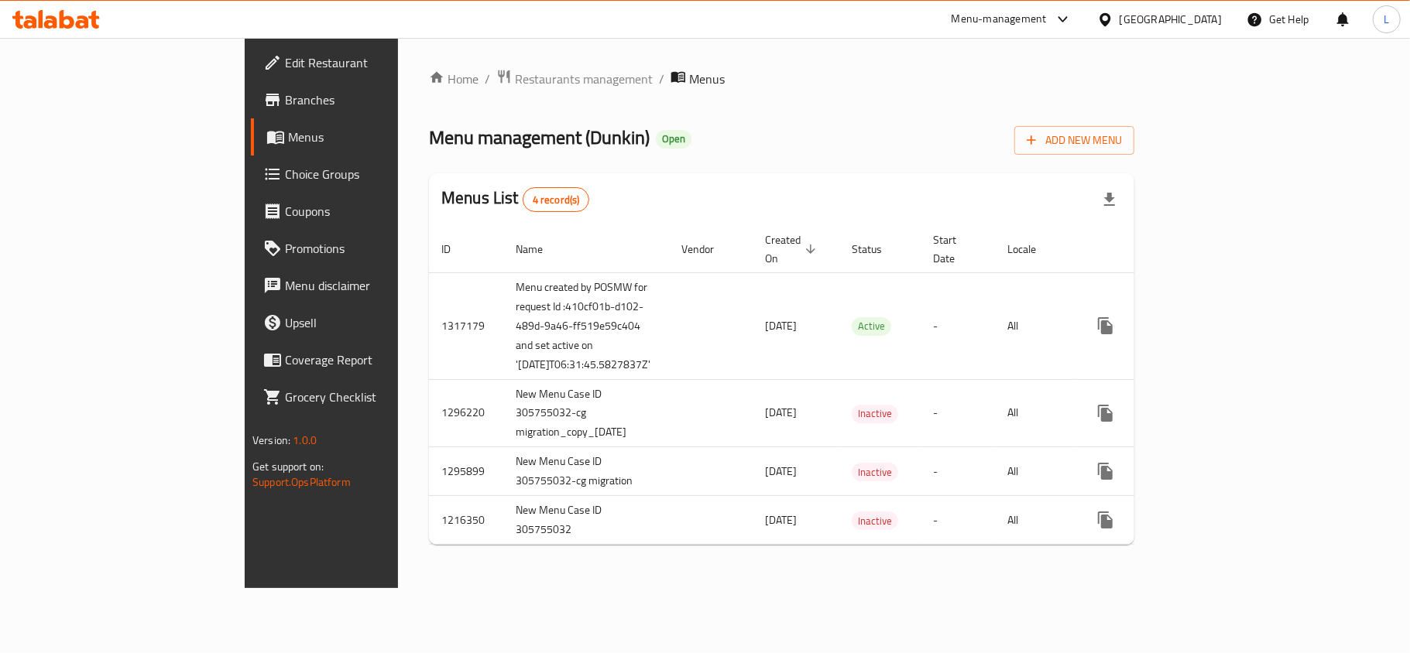
click at [285, 180] on span "Choice Groups" at bounding box center [376, 174] width 183 height 19
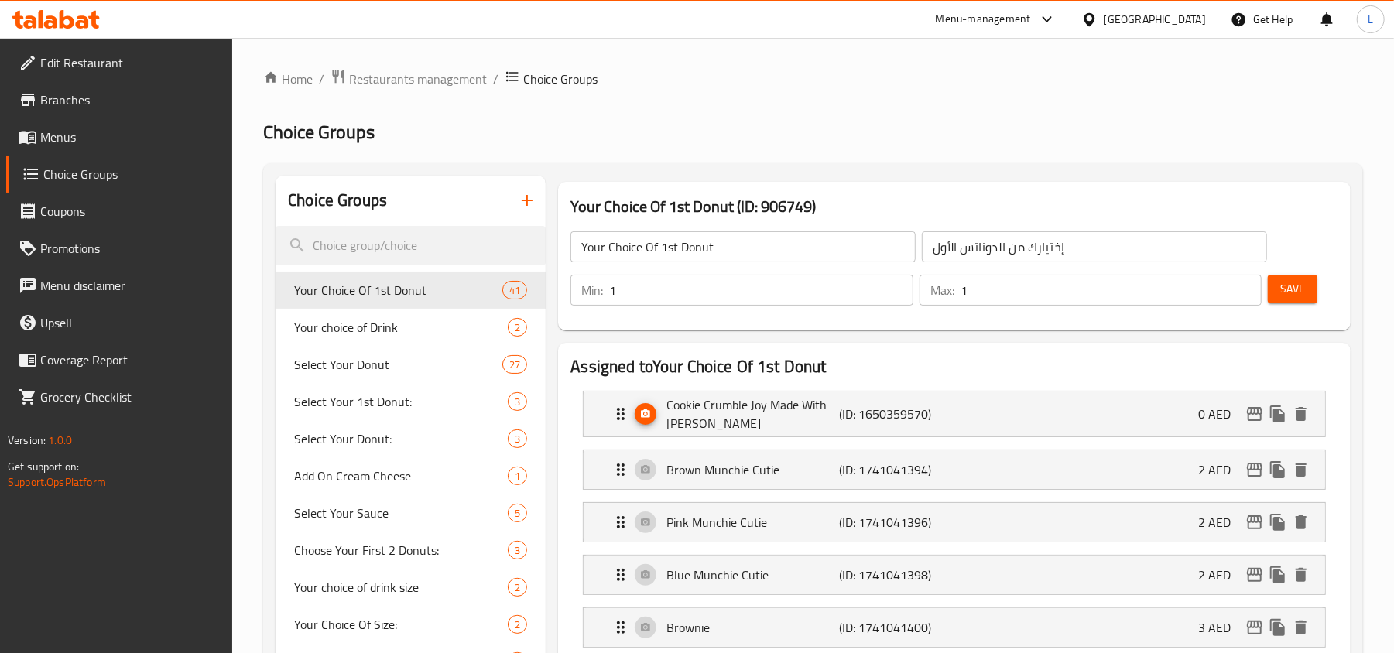
click at [57, 144] on span "Menus" at bounding box center [130, 137] width 180 height 19
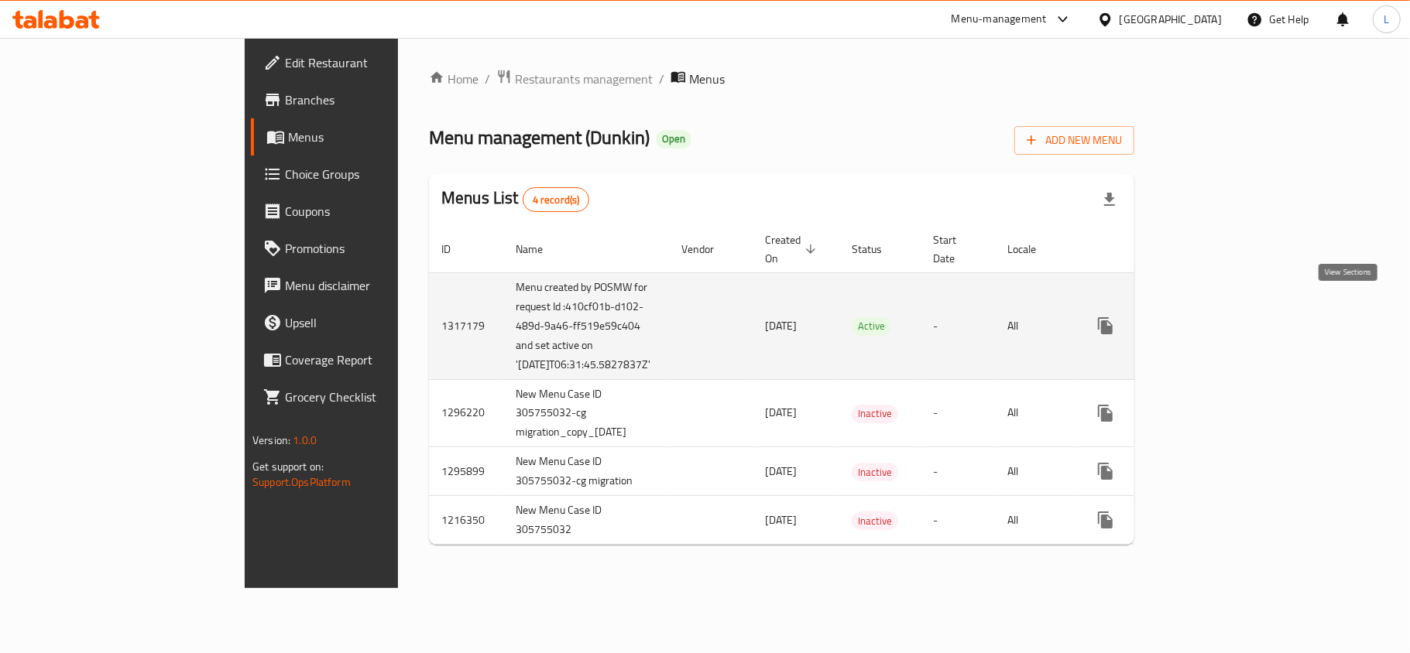
click at [1224, 319] on icon "enhanced table" at bounding box center [1217, 326] width 14 height 14
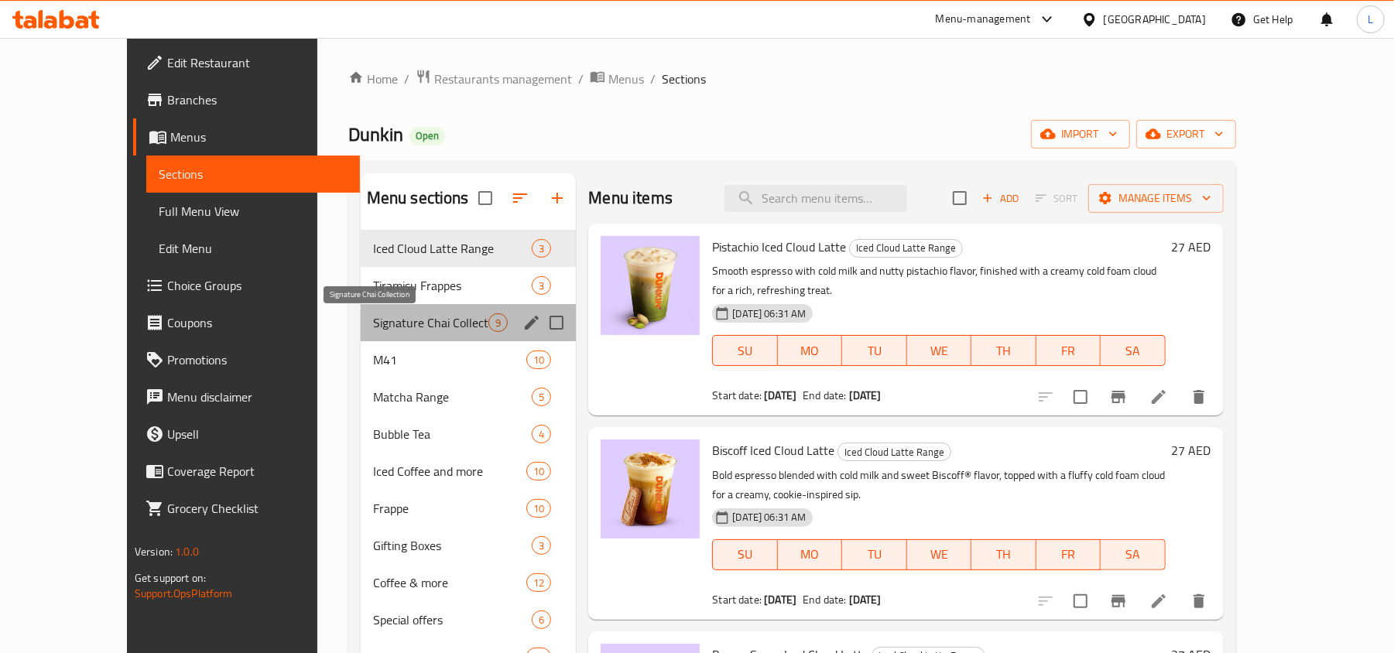
click at [373, 327] on span "Signature Chai Collection" at bounding box center [431, 323] width 116 height 19
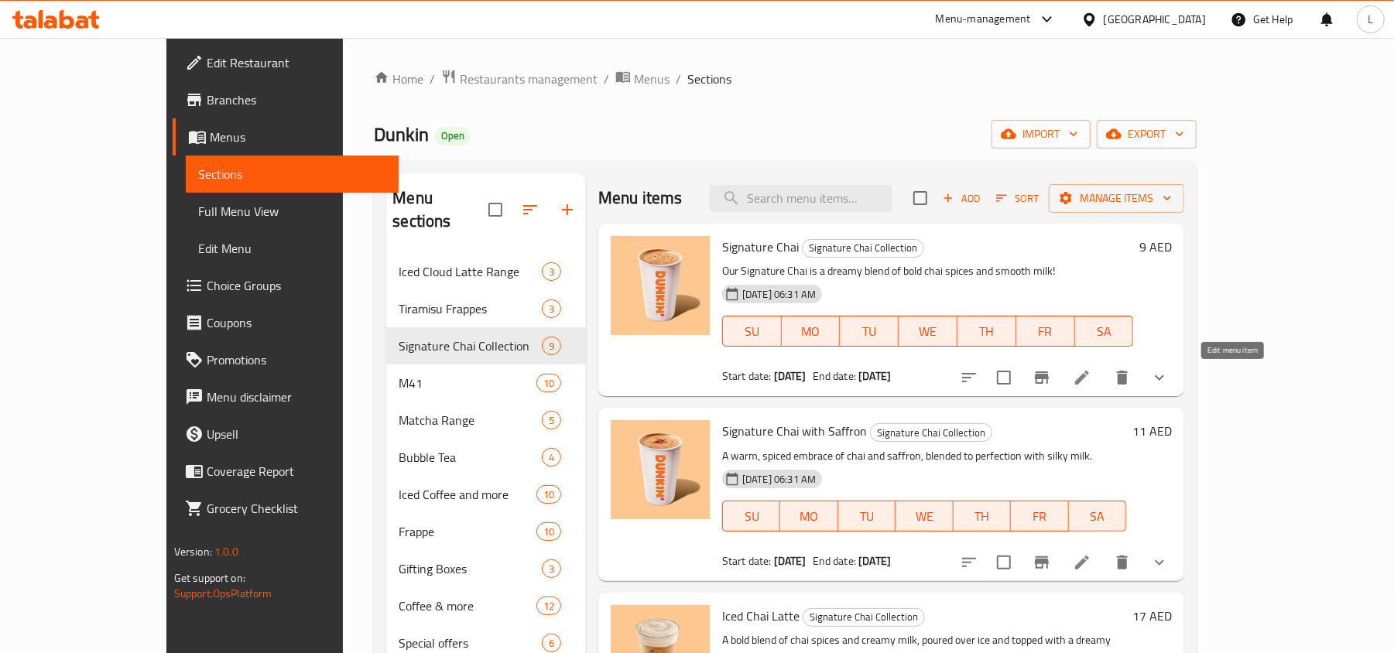
click at [1092, 379] on icon at bounding box center [1082, 378] width 19 height 19
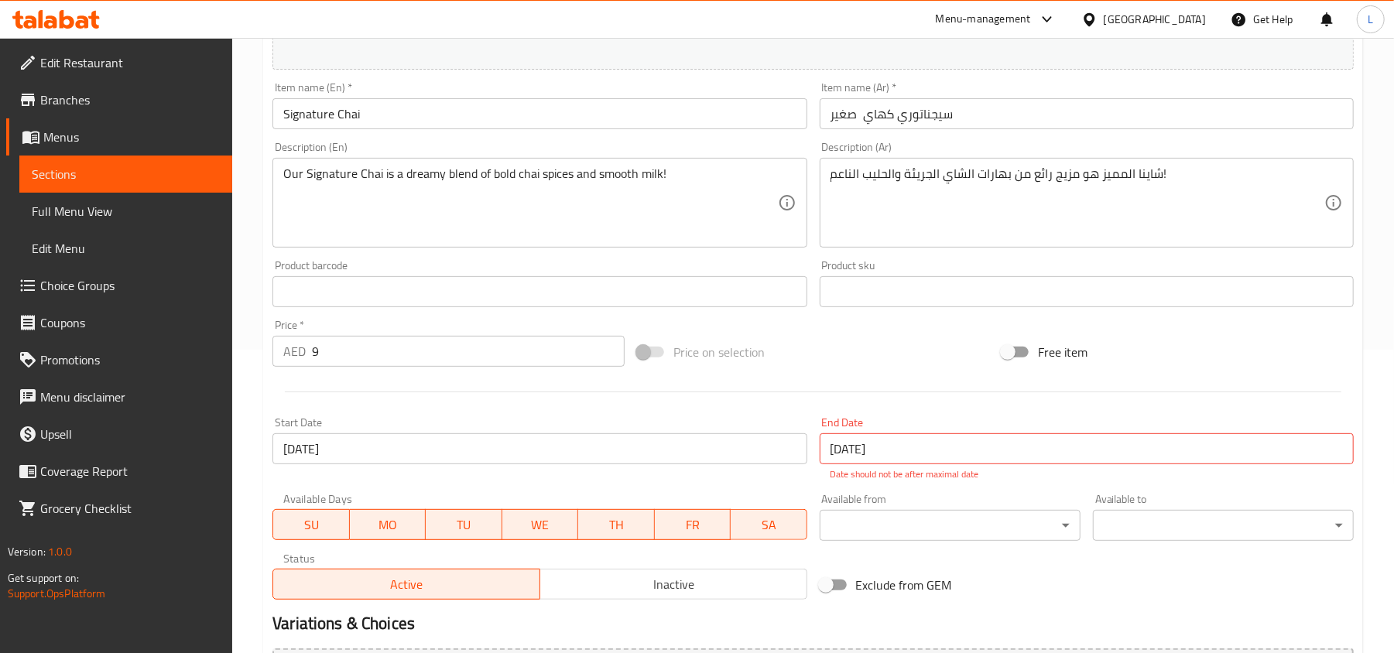
scroll to position [478, 0]
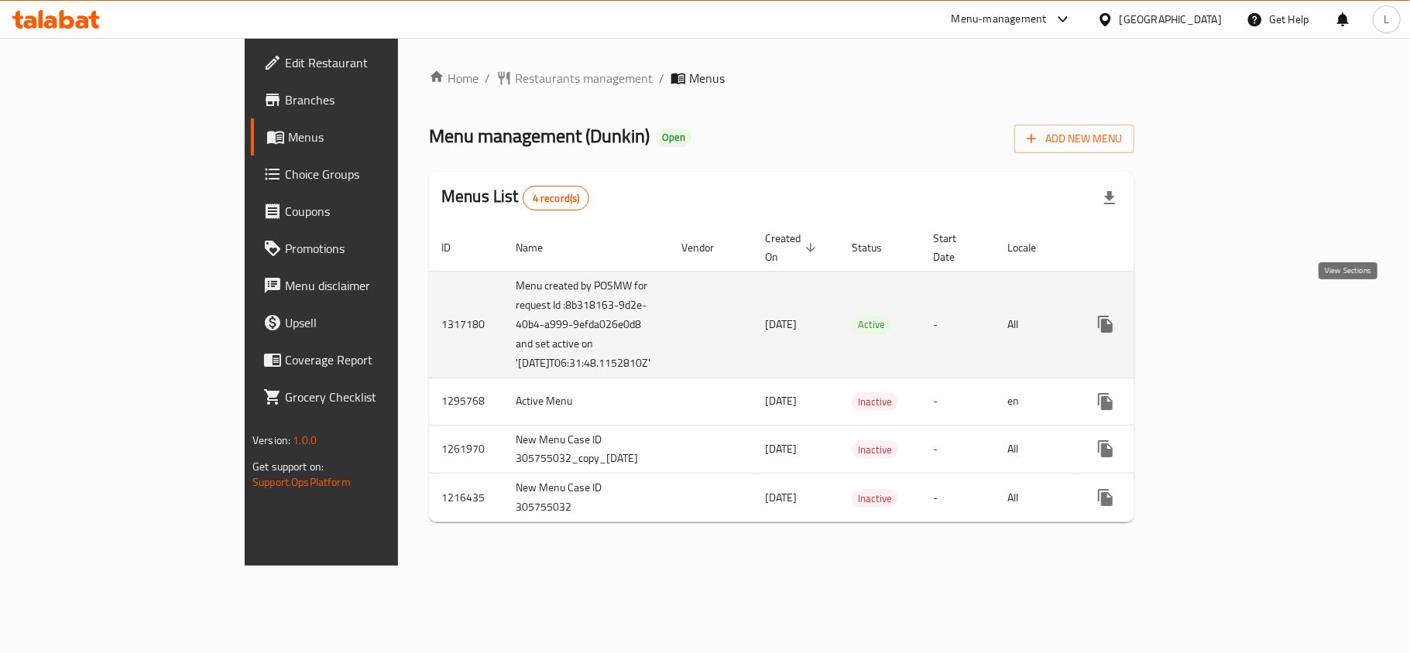
click at [1236, 306] on link "enhanced table" at bounding box center [1217, 324] width 37 height 37
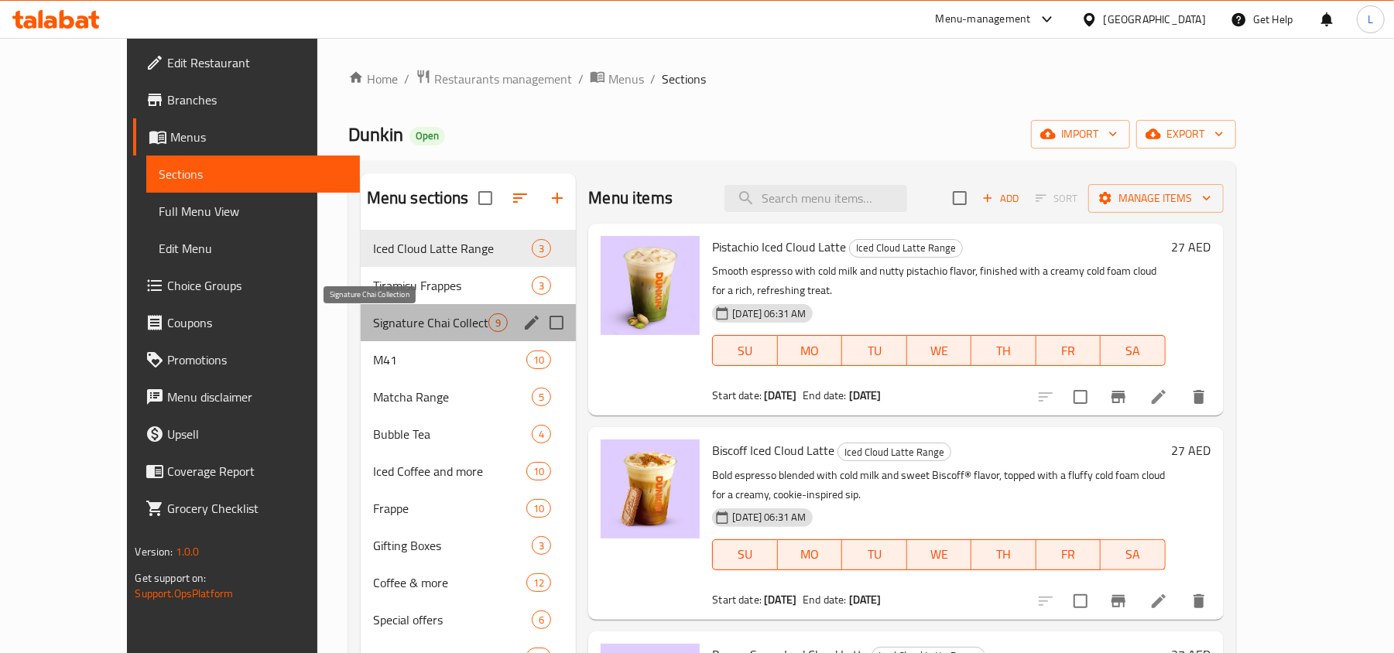
click at [428, 323] on span "Signature Chai Collection" at bounding box center [431, 323] width 116 height 19
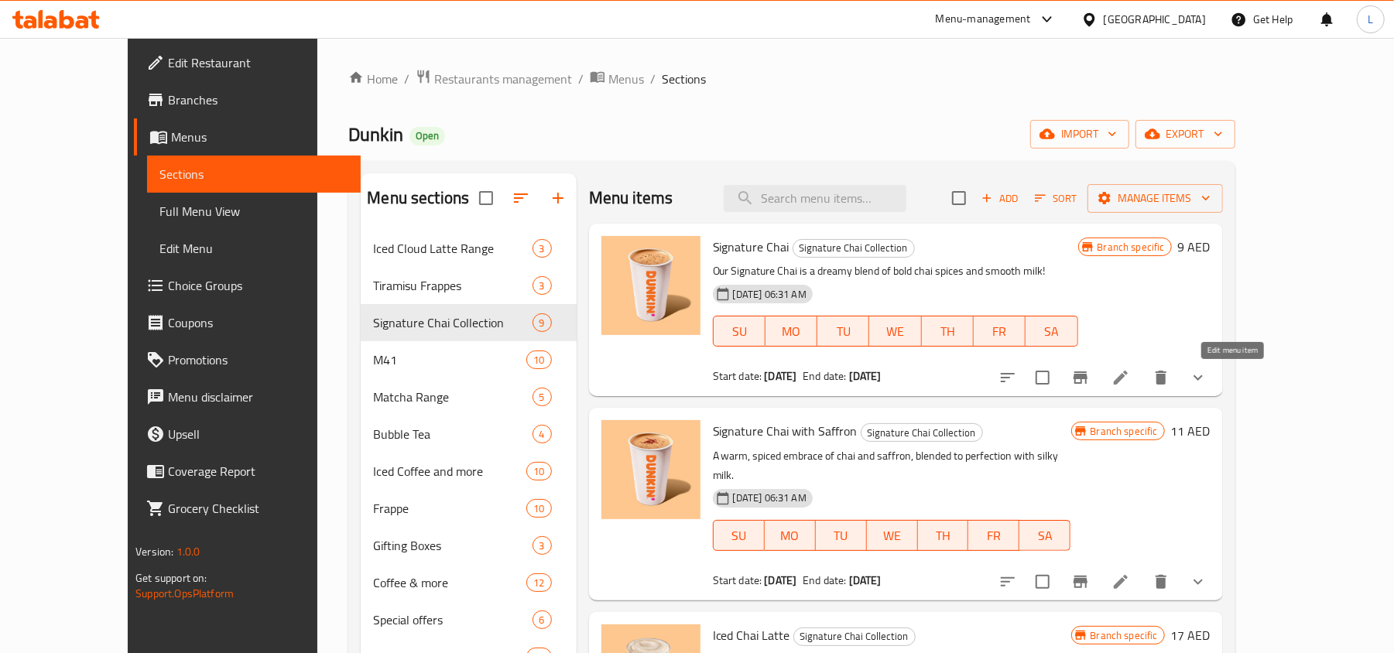
click at [1128, 382] on icon at bounding box center [1121, 378] width 14 height 14
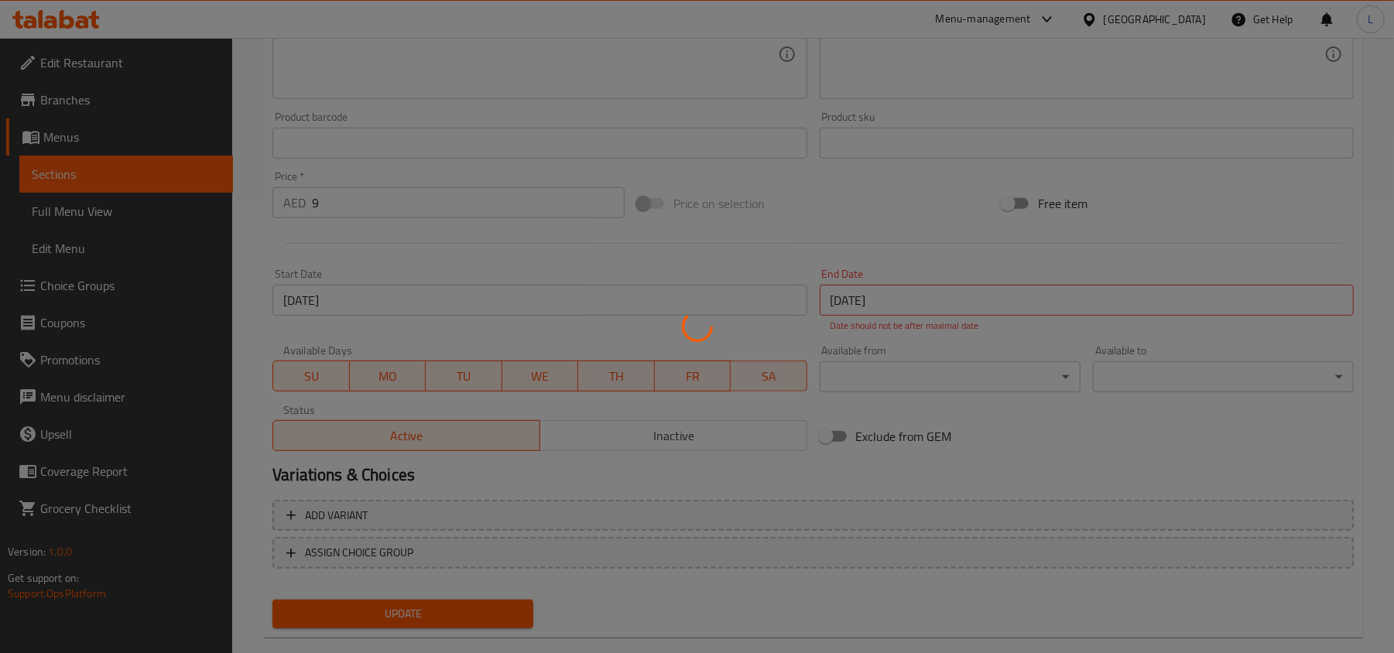
scroll to position [478, 0]
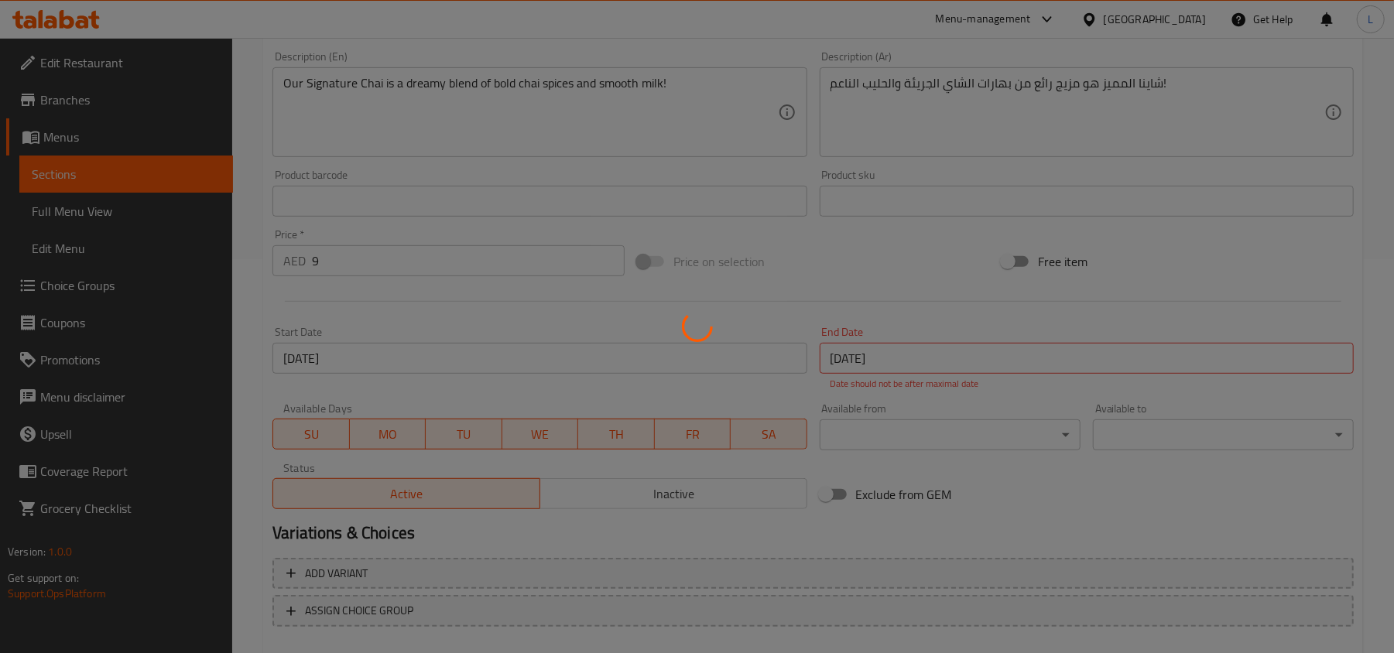
scroll to position [478, 0]
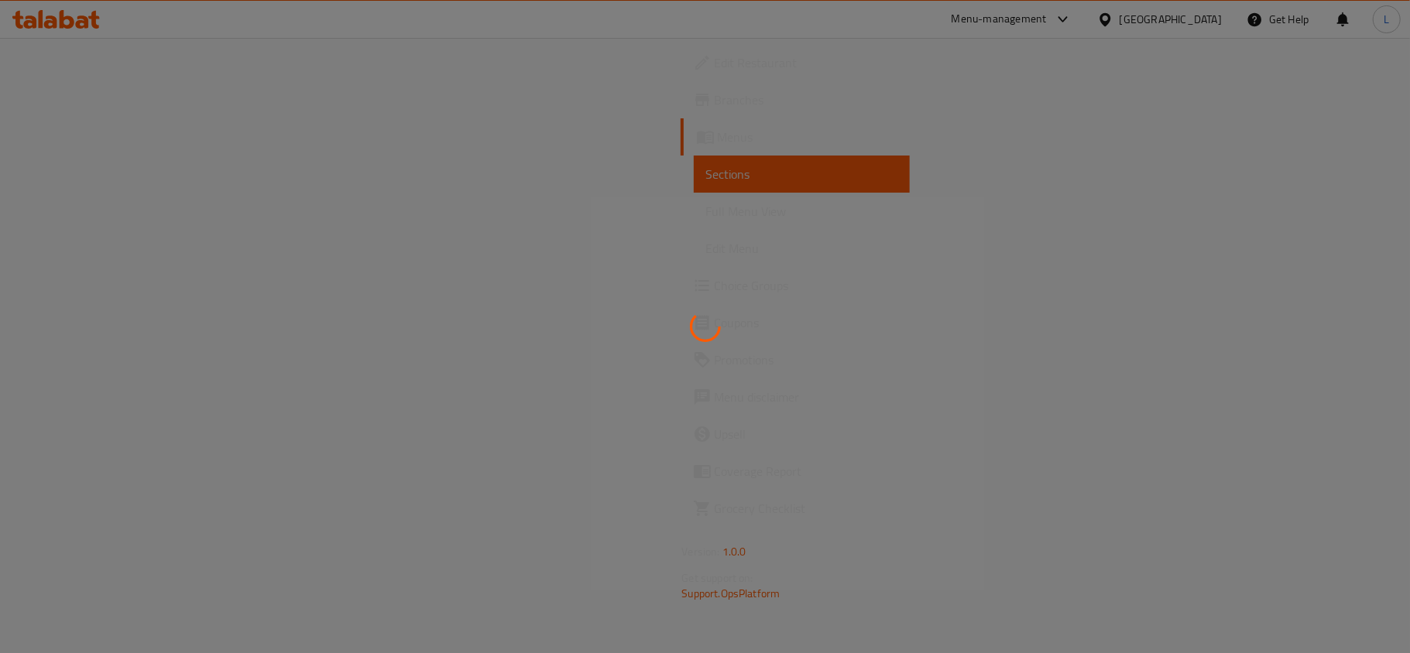
click at [604, 211] on div at bounding box center [705, 326] width 1410 height 653
drag, startPoint x: 818, startPoint y: 268, endPoint x: 609, endPoint y: 128, distance: 252.3
click at [818, 268] on div at bounding box center [705, 326] width 1410 height 653
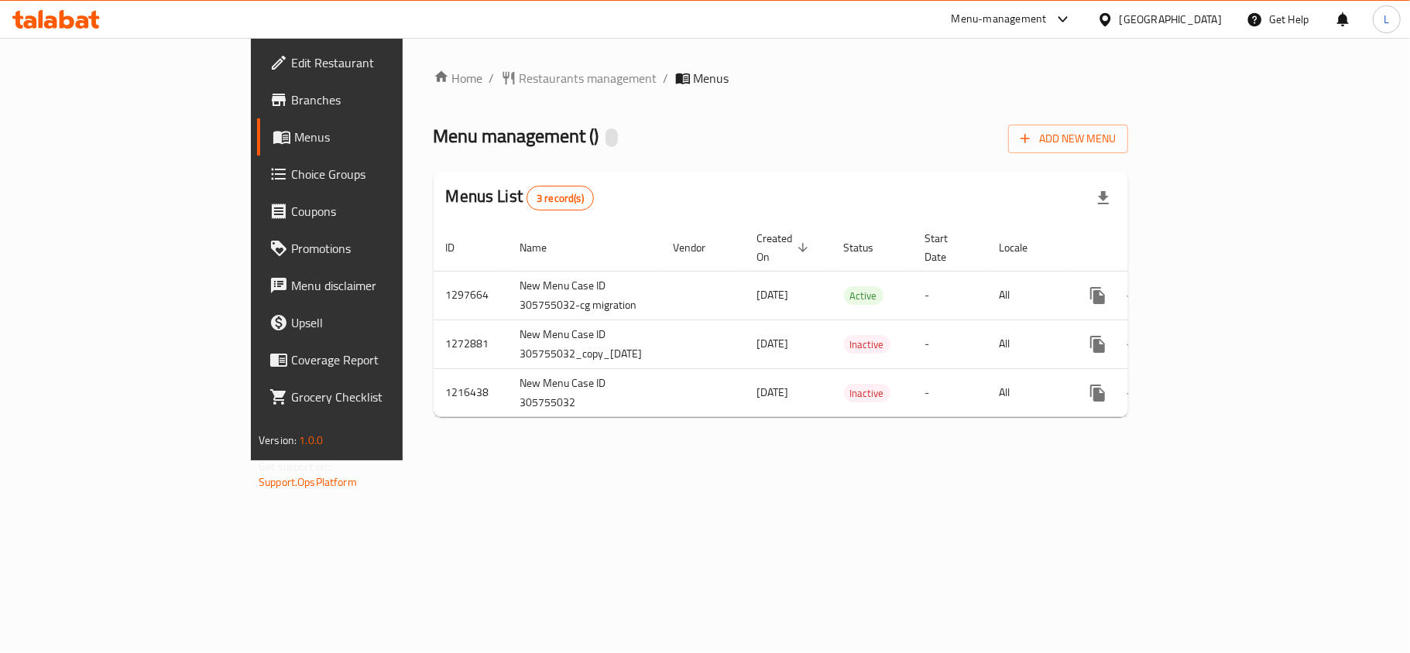
click at [291, 172] on span "Choice Groups" at bounding box center [382, 174] width 183 height 19
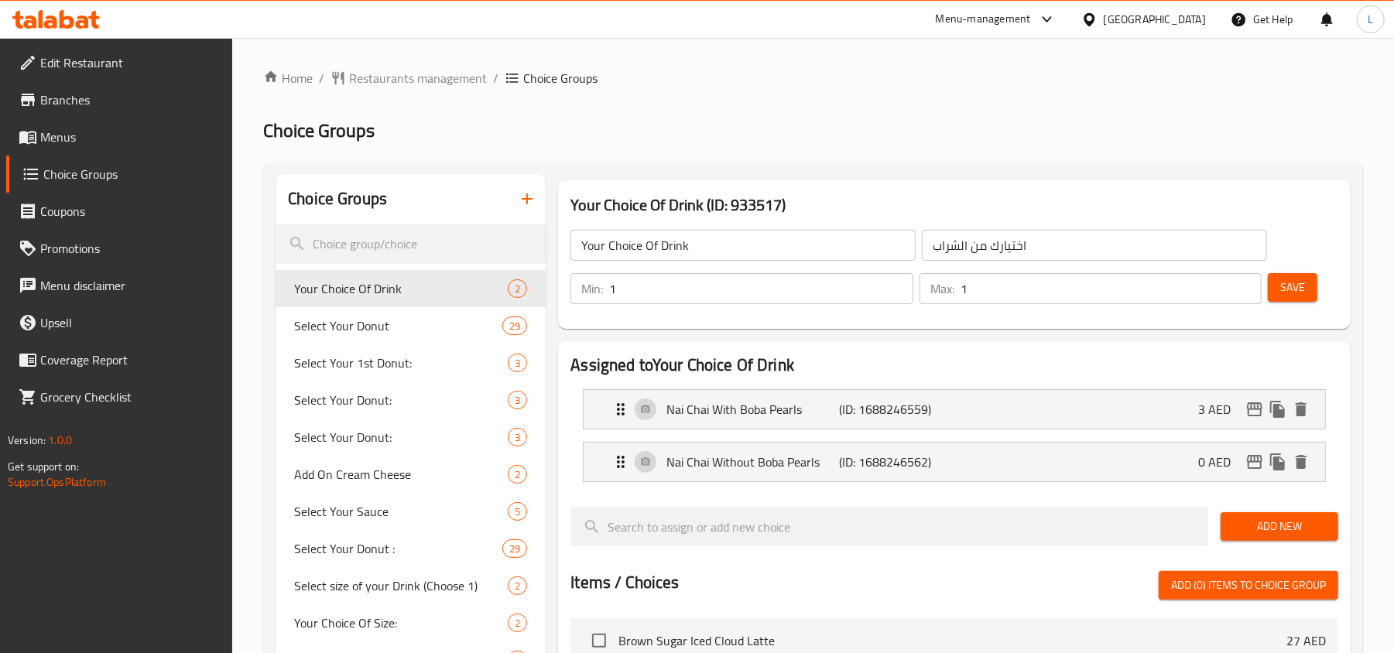
click at [76, 132] on span "Menus" at bounding box center [130, 137] width 180 height 19
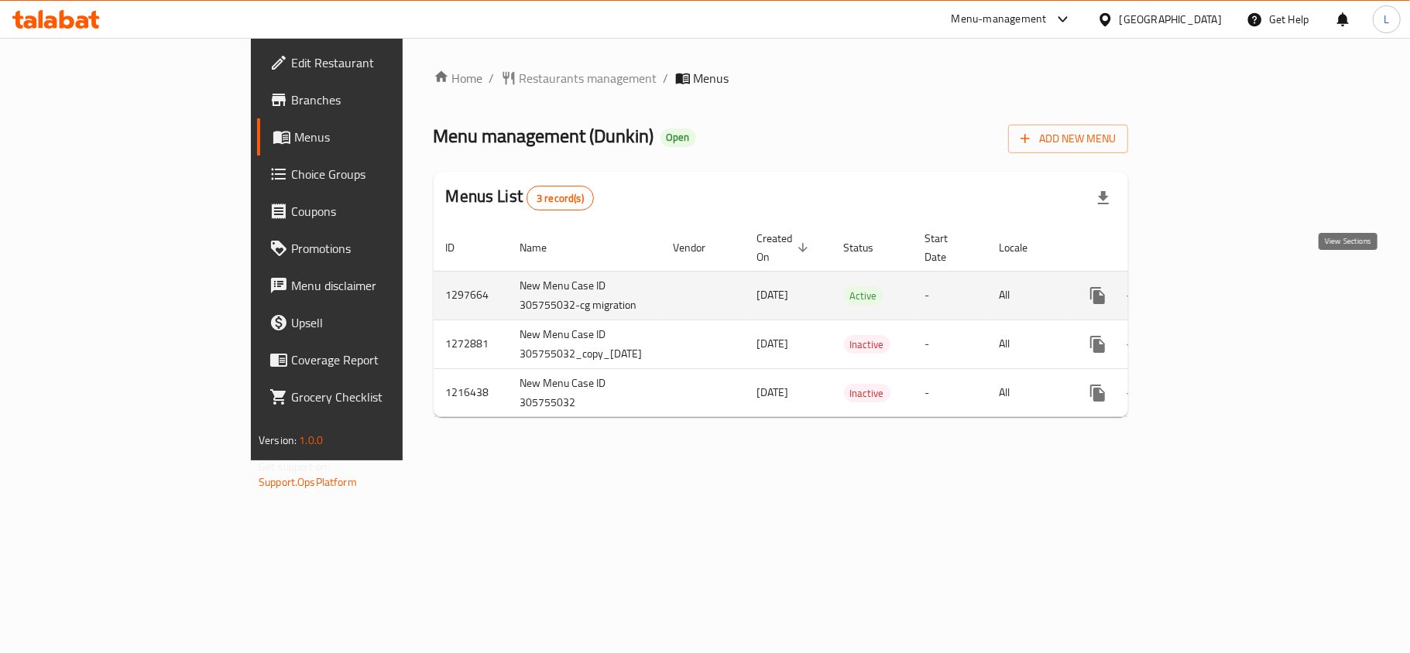
click at [1219, 286] on icon "enhanced table" at bounding box center [1209, 295] width 19 height 19
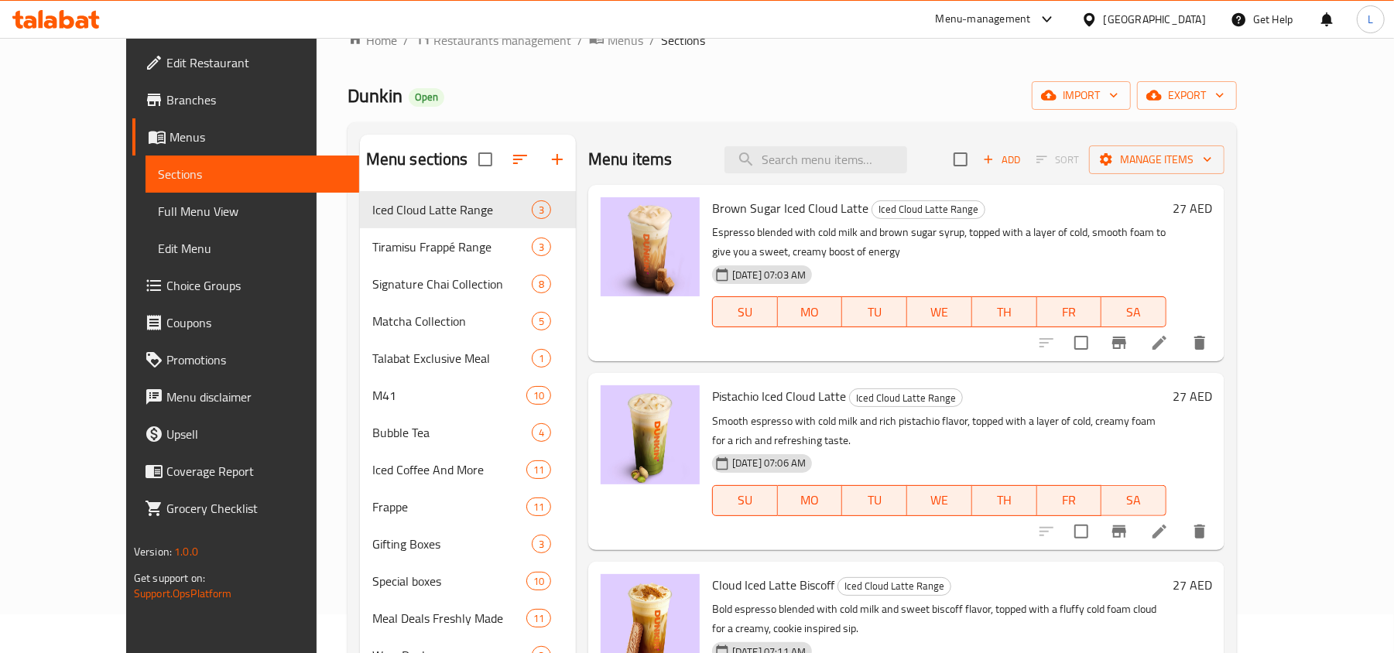
scroll to position [103, 0]
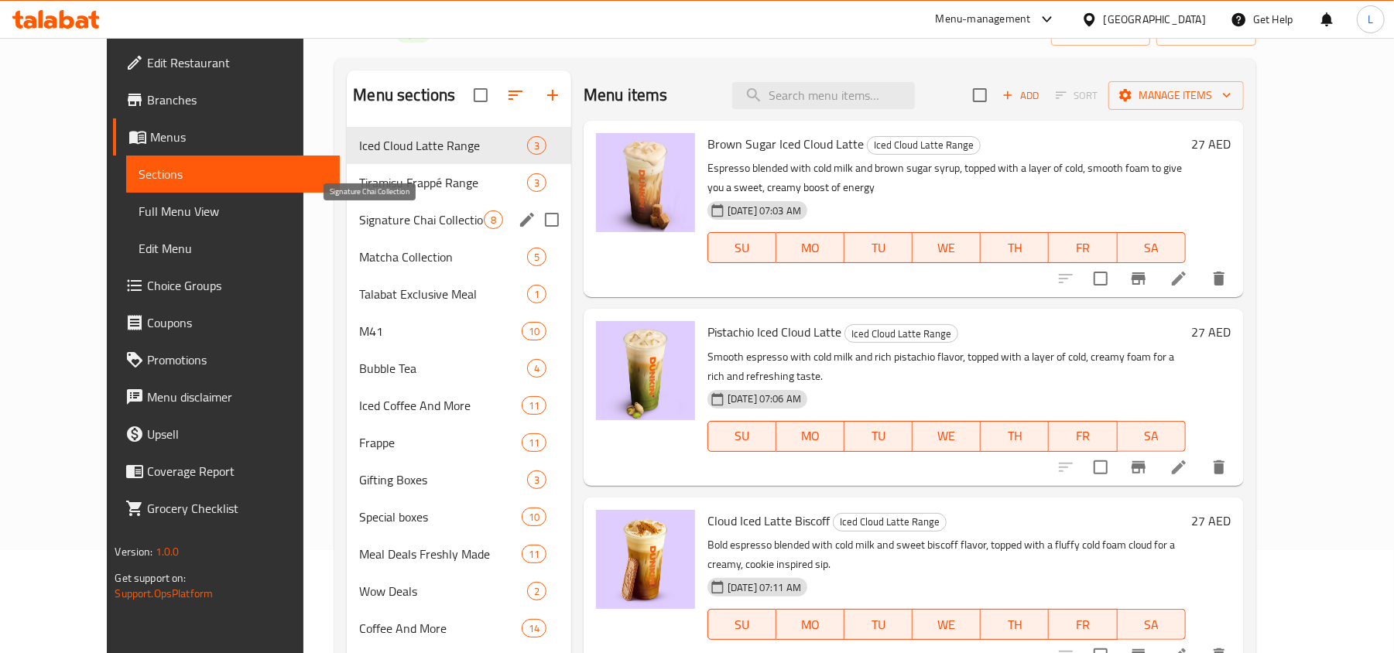
click at [385, 218] on span "Signature Chai Collection" at bounding box center [421, 220] width 124 height 19
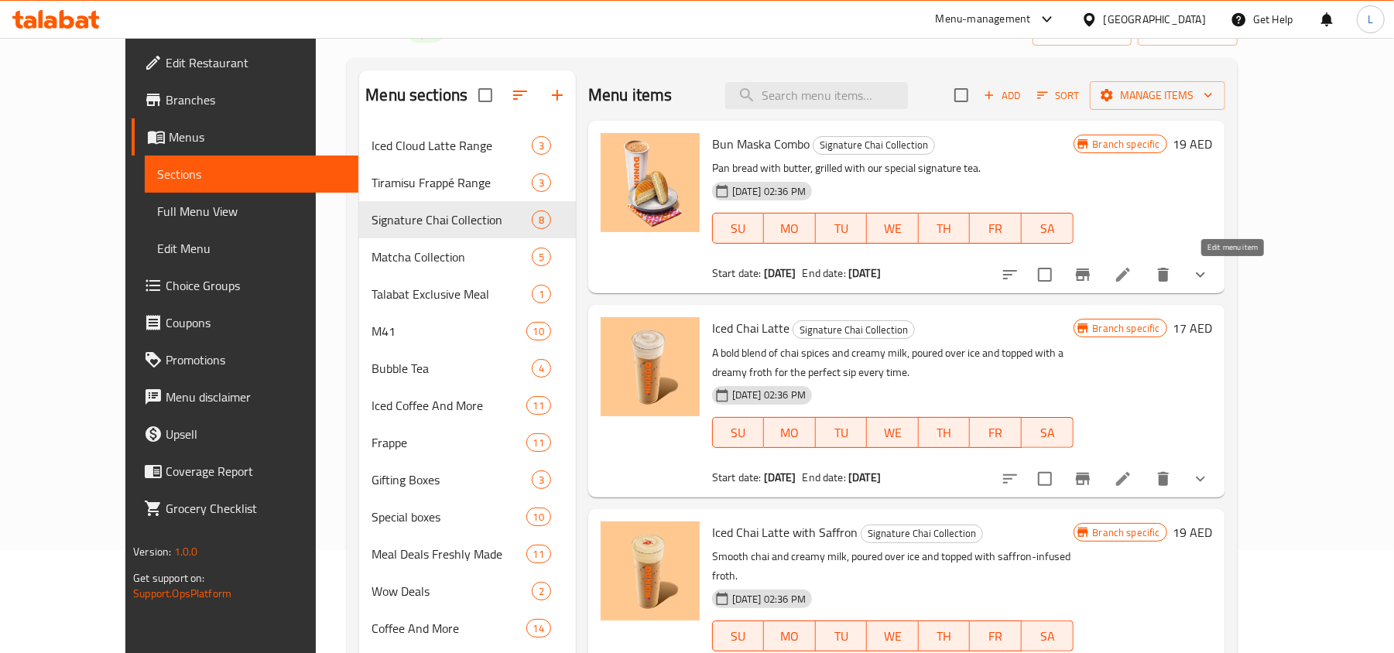
click at [1133, 276] on icon at bounding box center [1123, 275] width 19 height 19
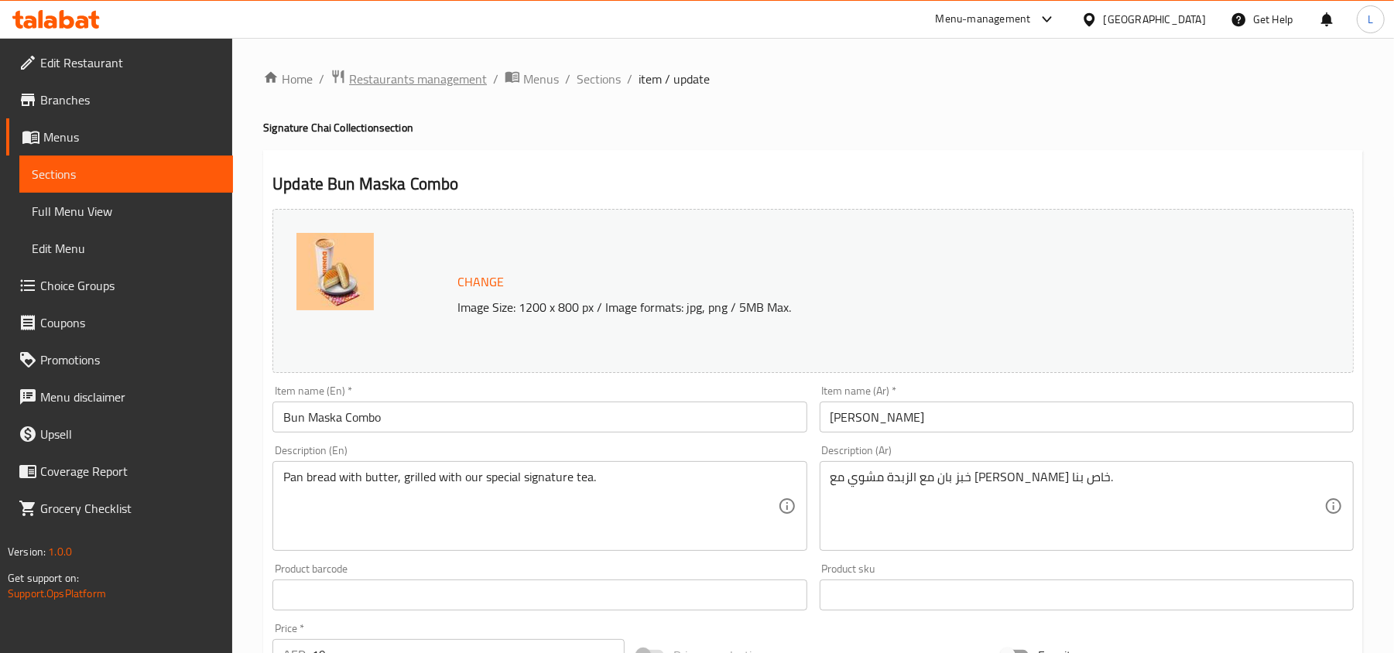
click at [409, 84] on span "Restaurants management" at bounding box center [418, 79] width 138 height 19
click at [602, 75] on span "Sections" at bounding box center [599, 79] width 44 height 19
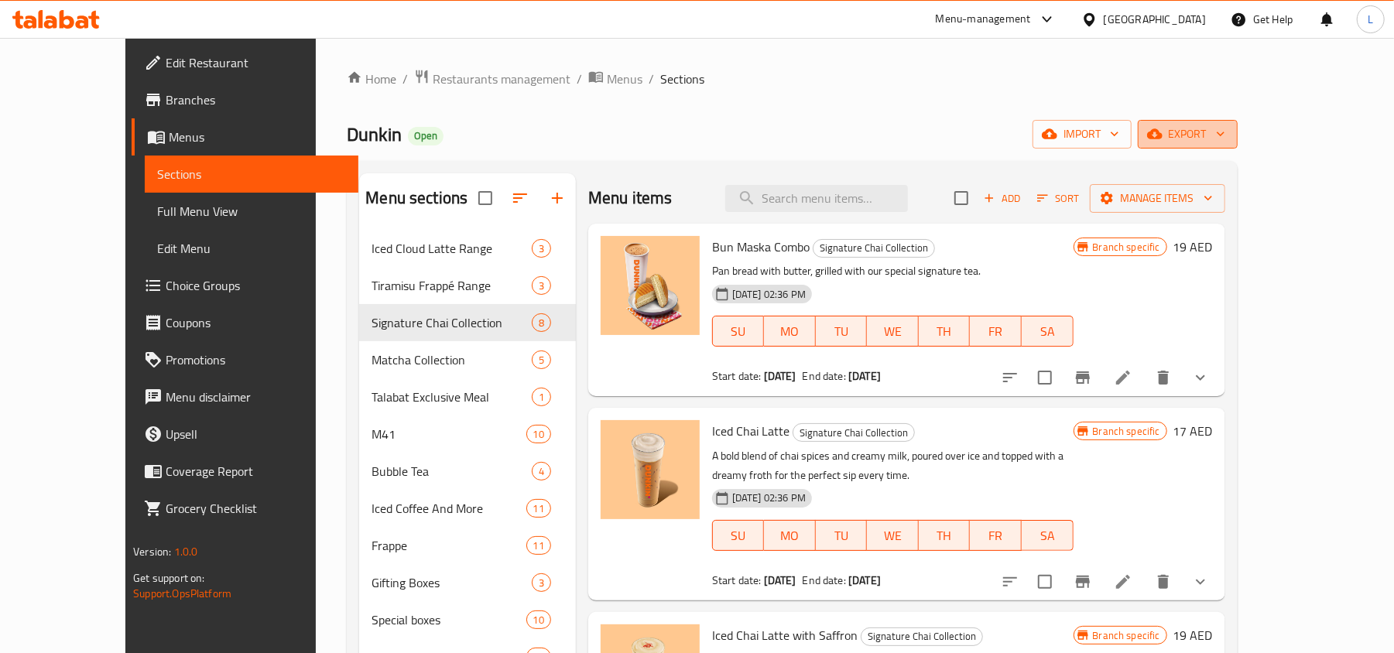
click at [1226, 134] on span "export" at bounding box center [1188, 134] width 75 height 19
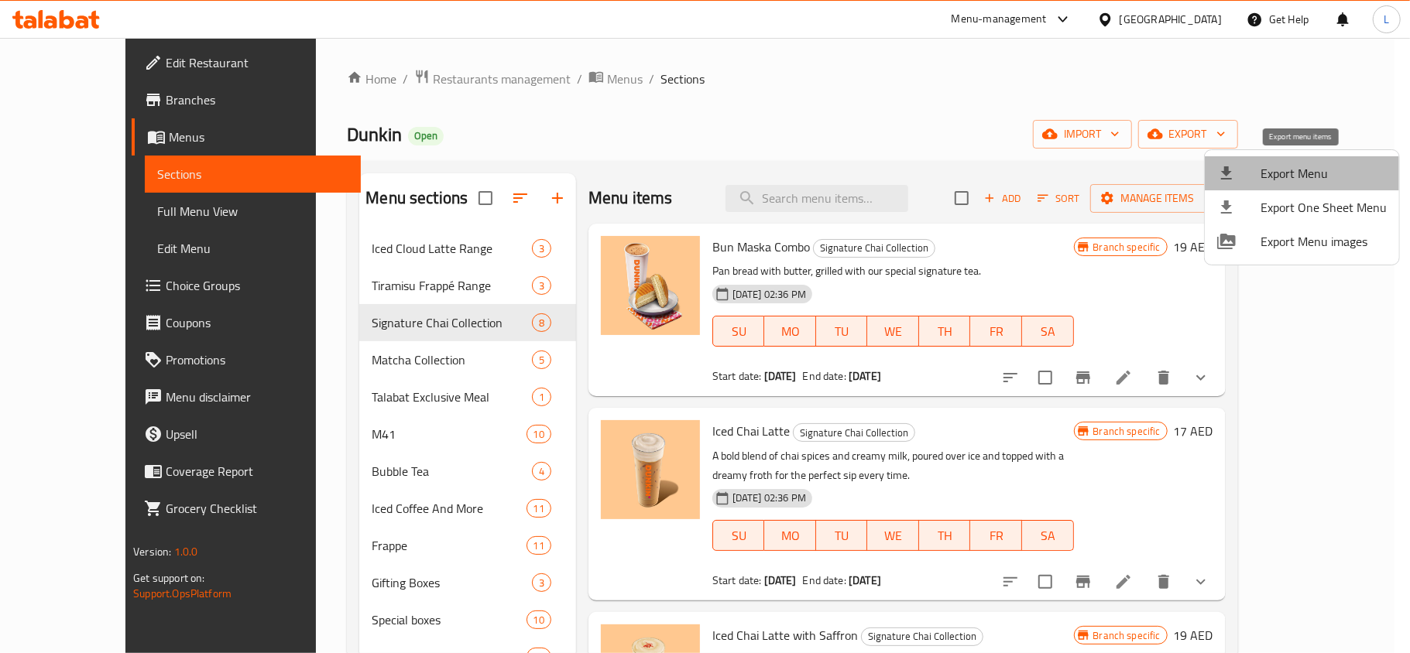
click at [1329, 169] on span "Export Menu" at bounding box center [1323, 173] width 126 height 19
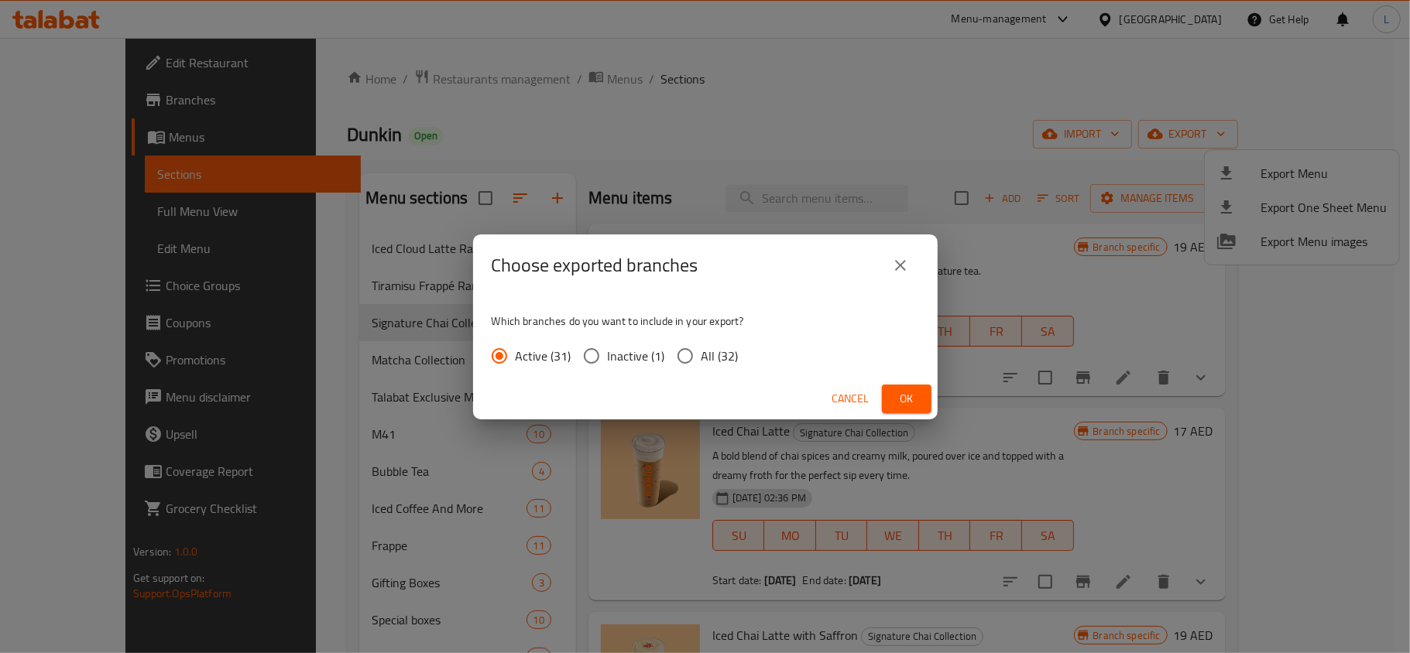
click at [887, 394] on button "Ok" at bounding box center [907, 399] width 50 height 29
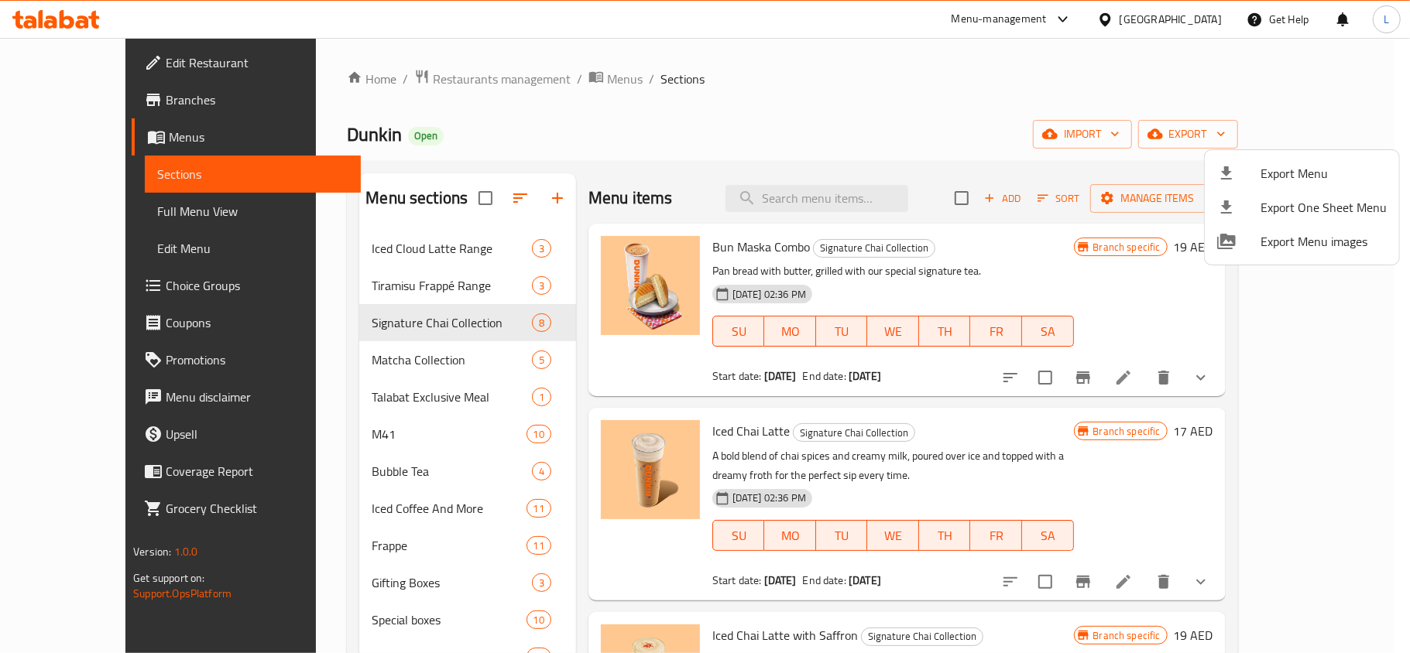
click at [277, 124] on div at bounding box center [705, 326] width 1410 height 653
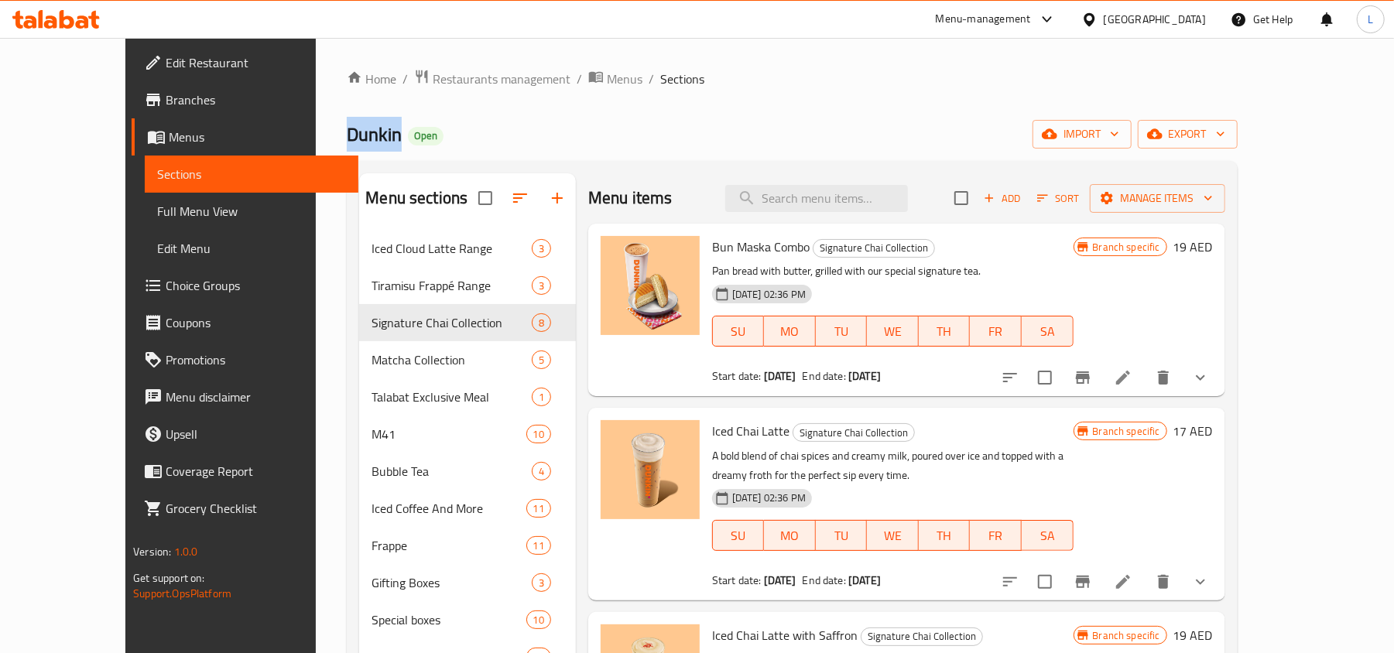
click at [347, 124] on span "Dunkin" at bounding box center [374, 134] width 55 height 35
copy span "Dunkin"
click at [433, 73] on span "Restaurants management" at bounding box center [502, 79] width 138 height 19
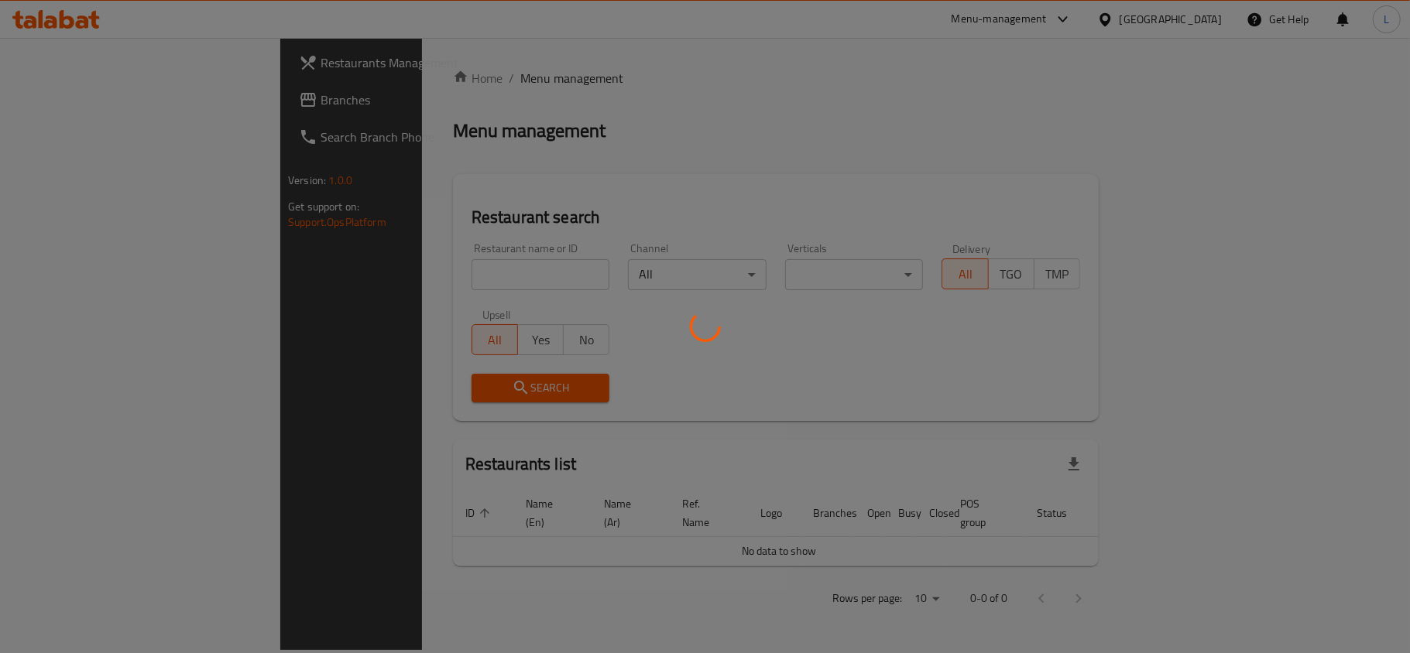
click at [426, 280] on div at bounding box center [705, 326] width 1410 height 653
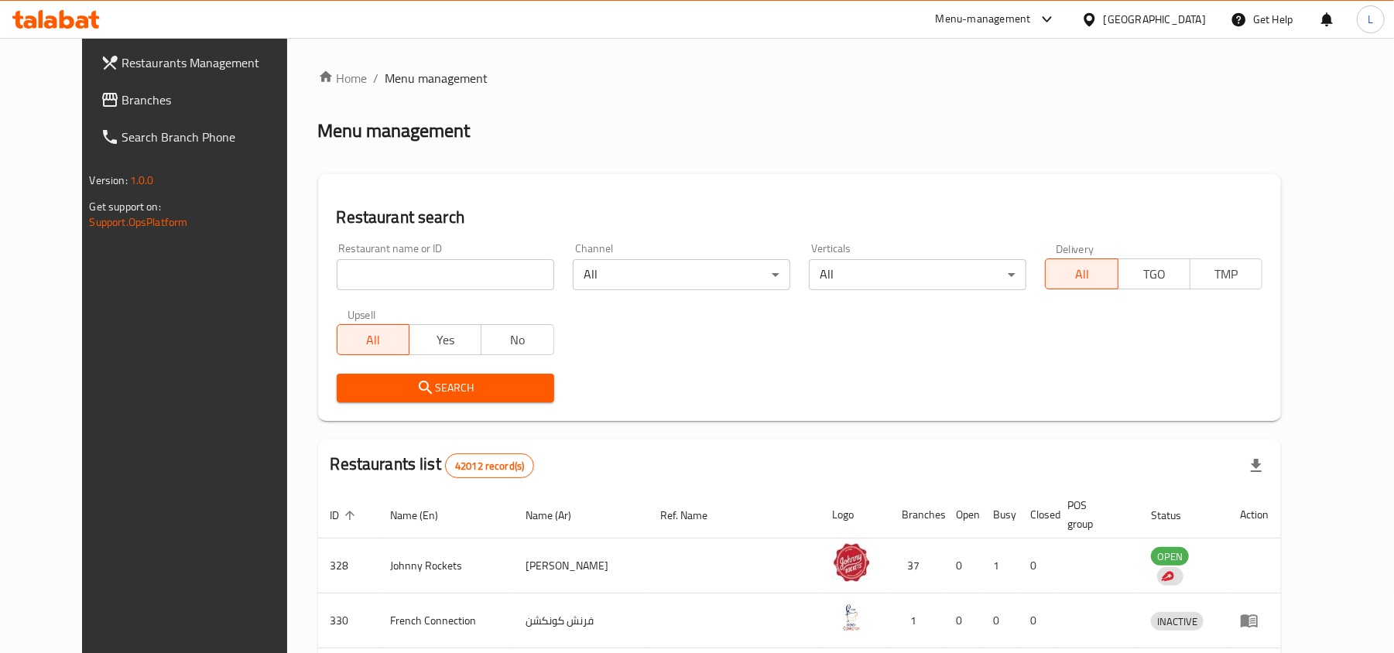
click at [413, 271] on input "search" at bounding box center [446, 274] width 218 height 31
type input "bowl of health"
click button "Search" at bounding box center [446, 388] width 218 height 29
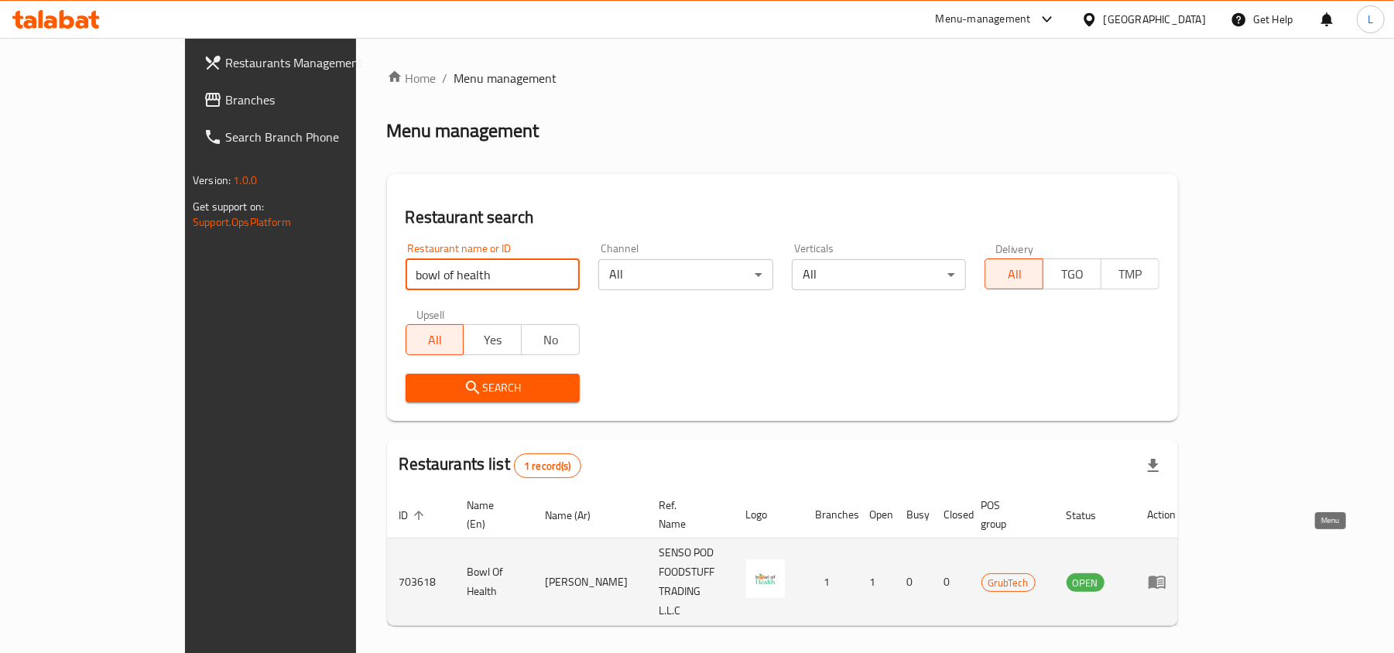
click at [1167, 573] on icon "enhanced table" at bounding box center [1157, 582] width 19 height 19
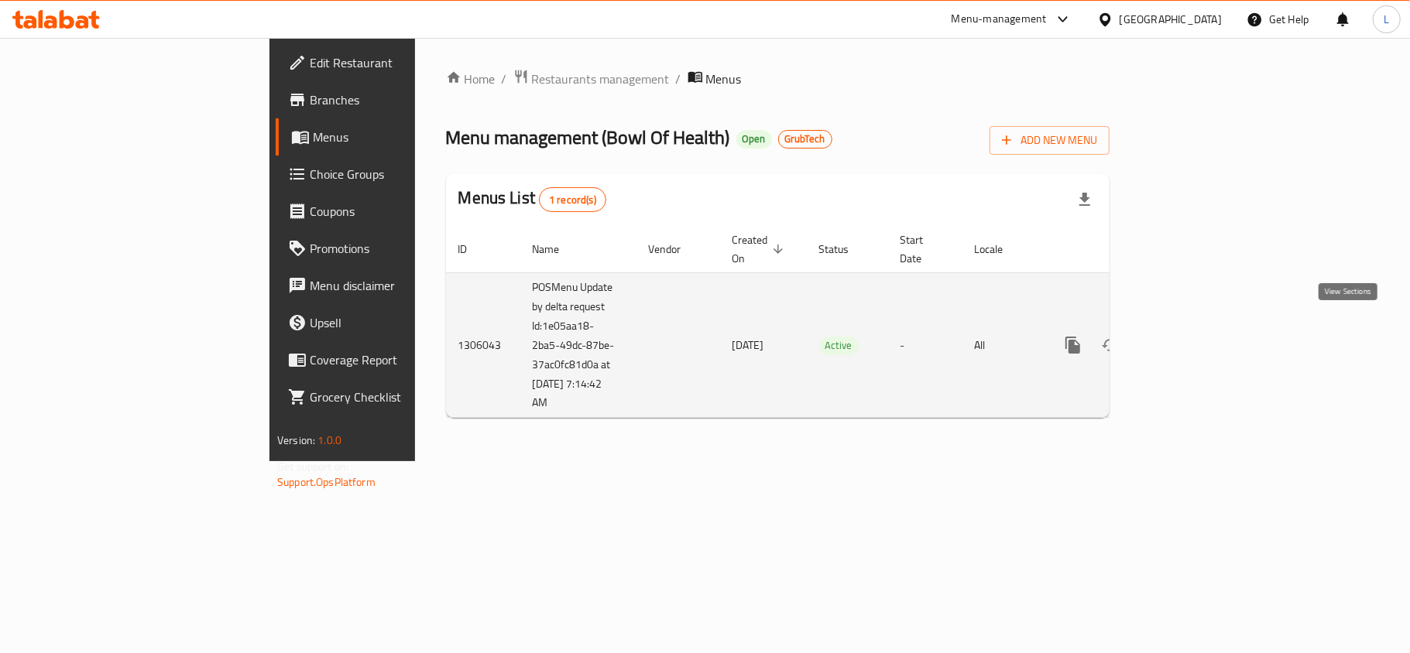
click at [1194, 336] on icon "enhanced table" at bounding box center [1184, 345] width 19 height 19
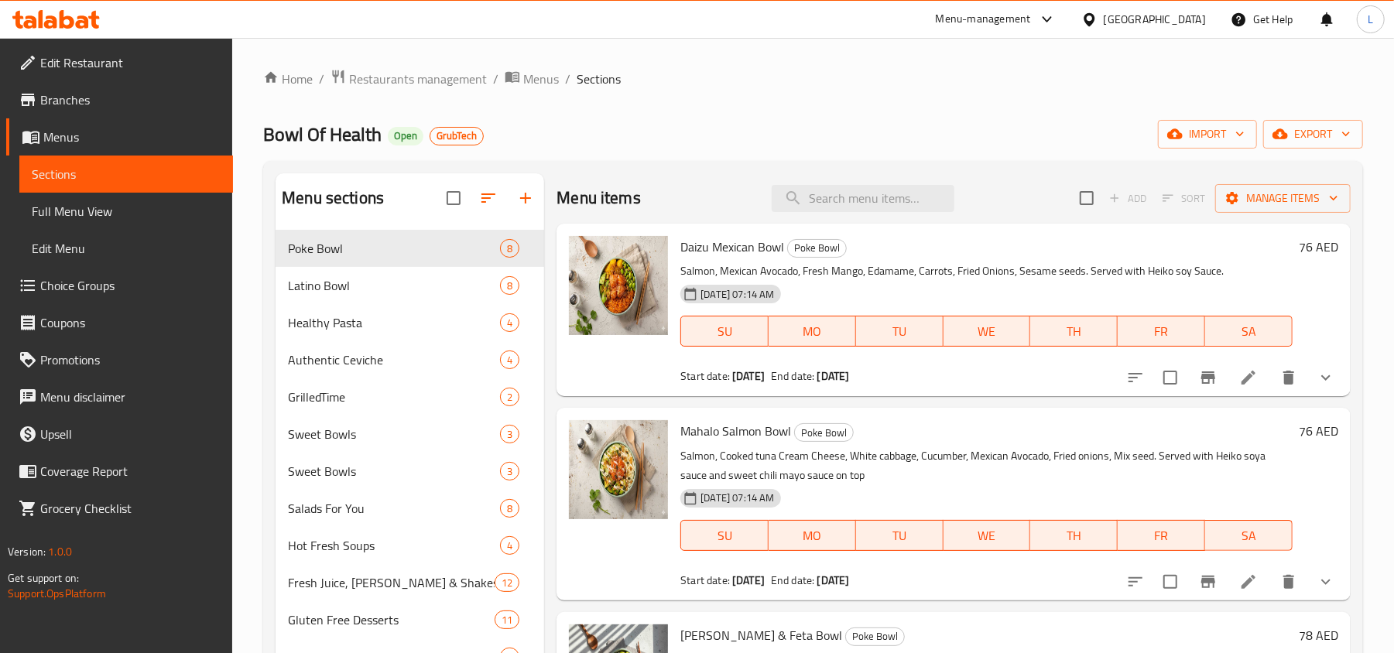
click at [703, 245] on span "Daizu Mexican Bowl" at bounding box center [733, 246] width 104 height 23
copy h6 "Daizu Mexican Bowl"
click at [1200, 379] on icon "Branch-specific-item" at bounding box center [1208, 378] width 19 height 19
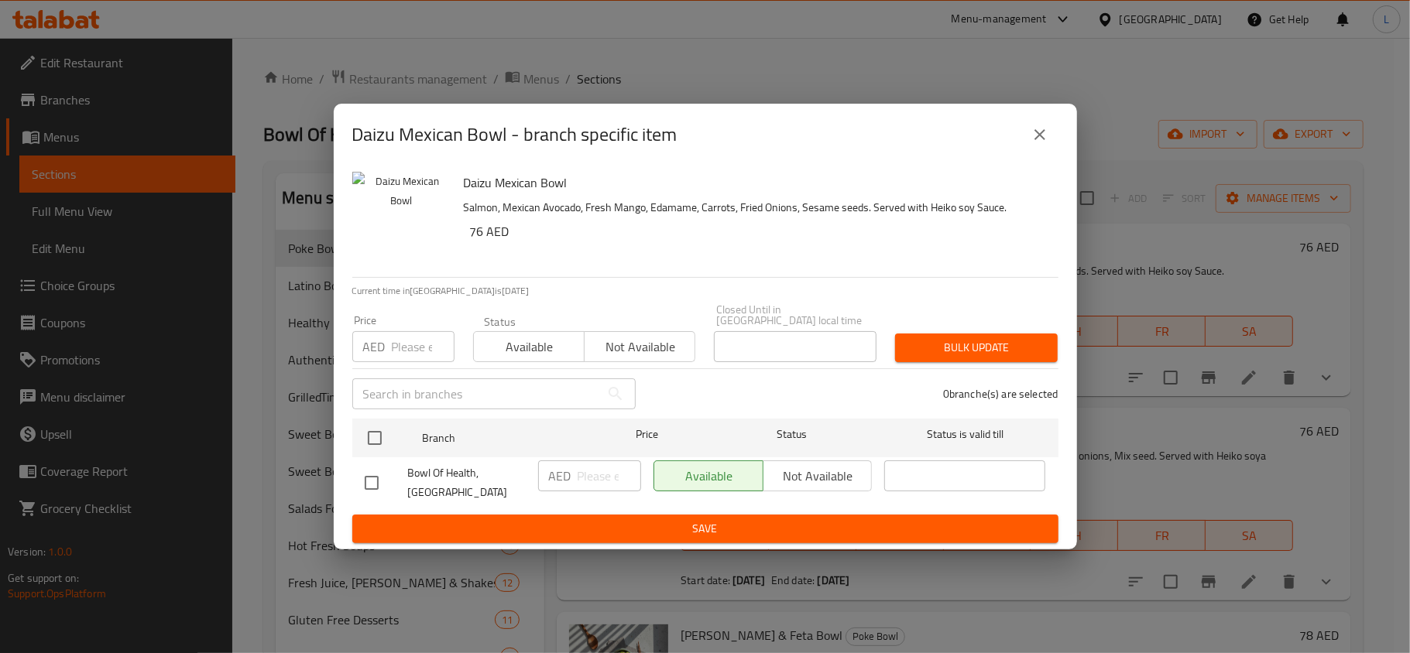
click at [465, 468] on span "Bowl Of Health, [GEOGRAPHIC_DATA]" at bounding box center [467, 483] width 118 height 39
copy span "Bowl Of Health, [GEOGRAPHIC_DATA]"
click at [1041, 129] on icon "close" at bounding box center [1040, 134] width 19 height 19
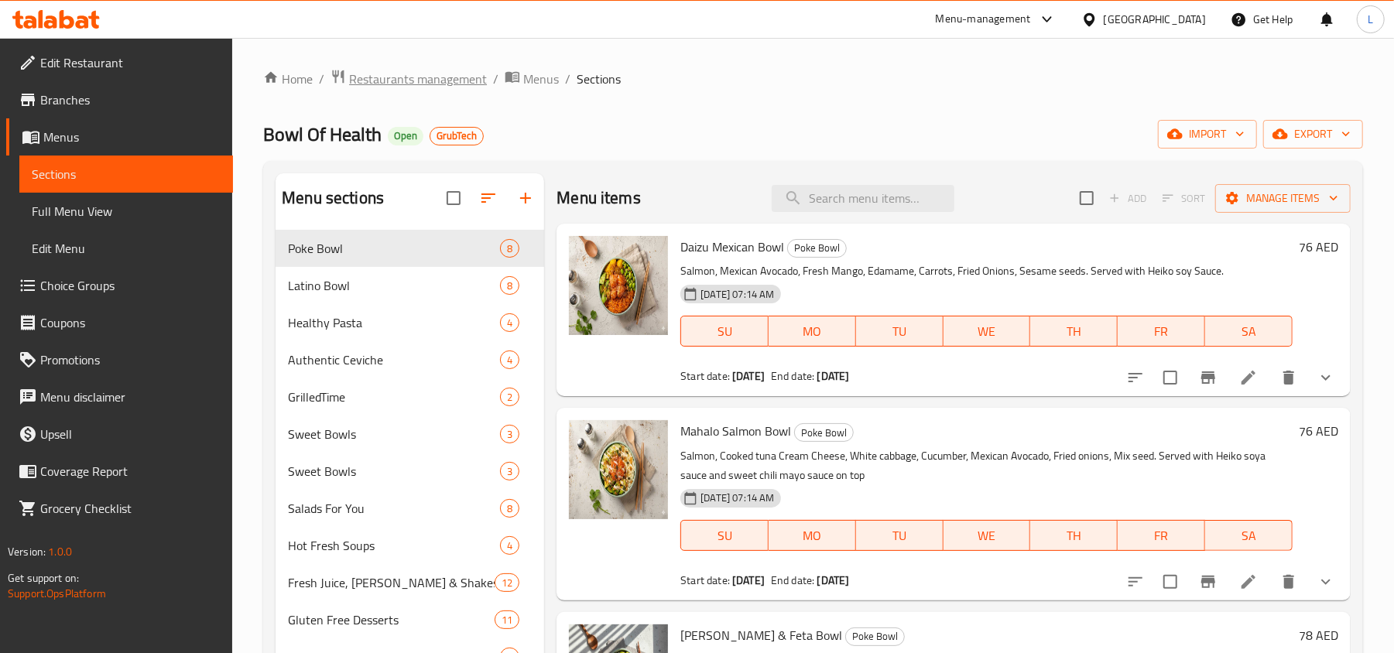
click at [387, 79] on span "Restaurants management" at bounding box center [418, 79] width 138 height 19
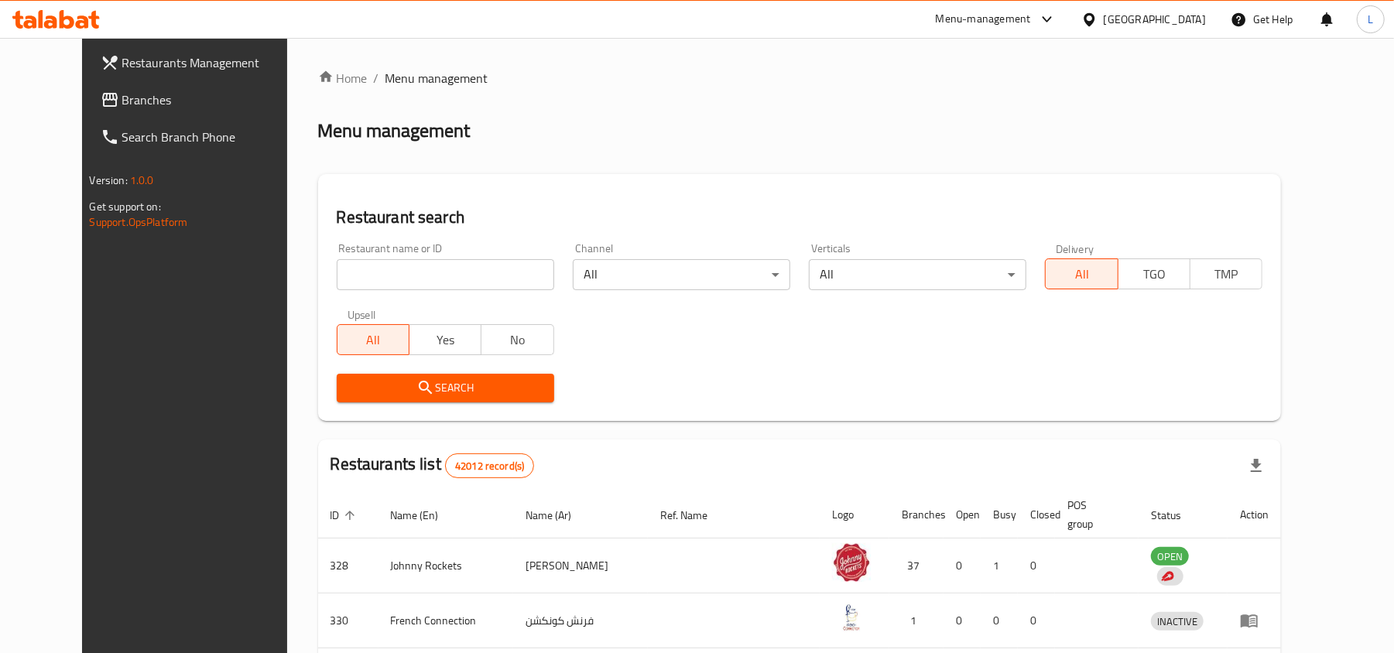
click at [88, 111] on link "Branches" at bounding box center [201, 99] width 227 height 37
